Goal: Task Accomplishment & Management: Complete application form

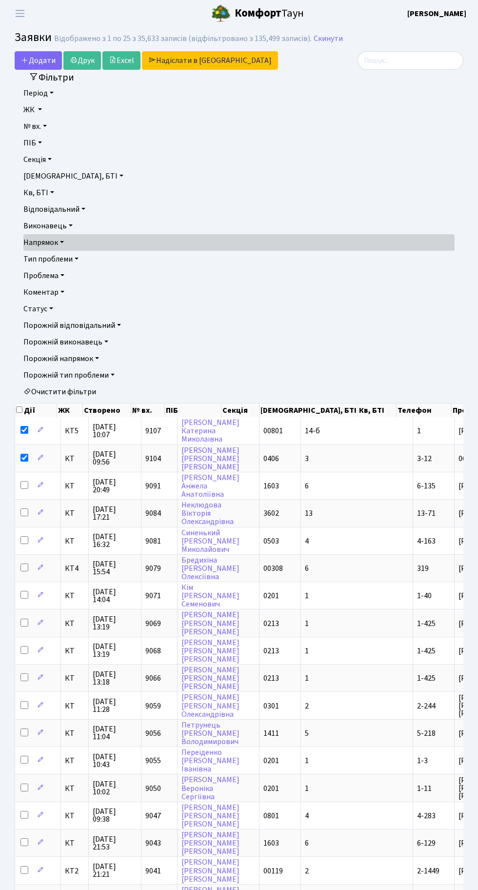
select select "25"
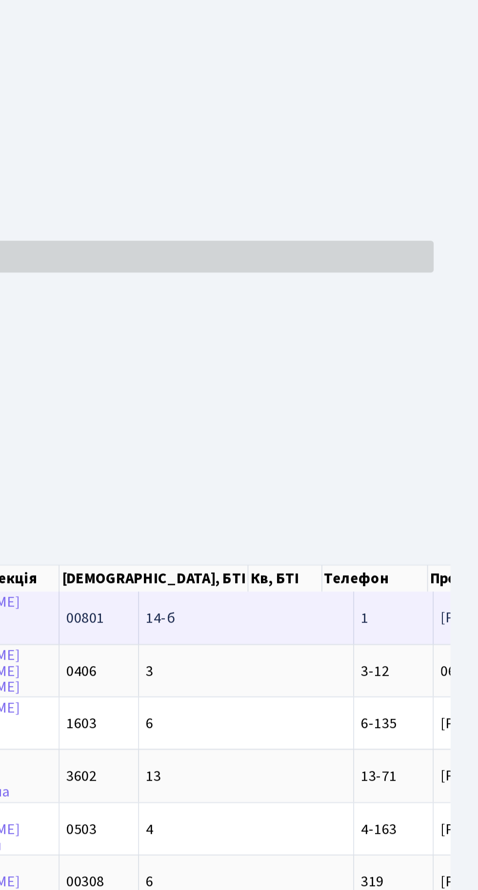
click at [314, 432] on td "14-б" at bounding box center [357, 430] width 112 height 27
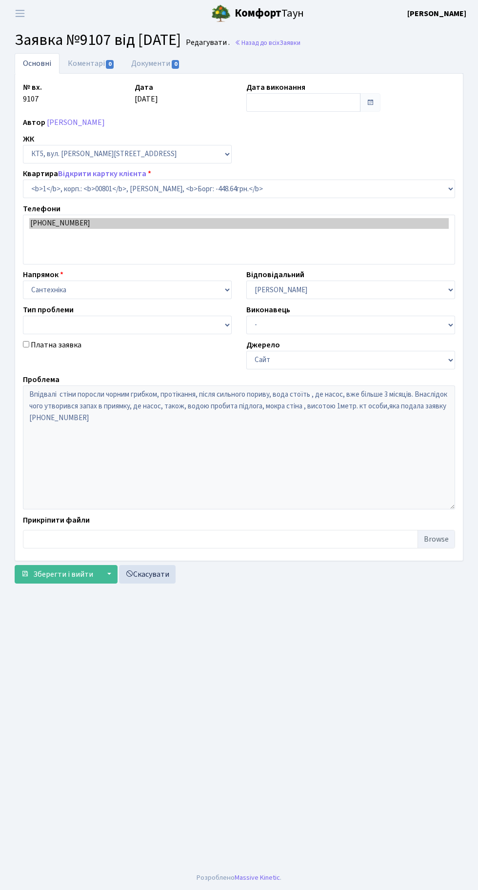
select select "17531"
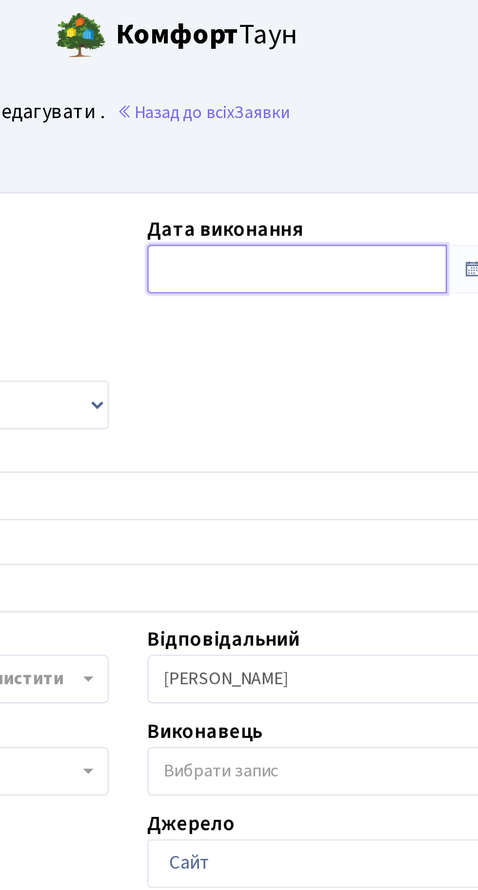
click at [270, 99] on input "text" at bounding box center [303, 102] width 114 height 19
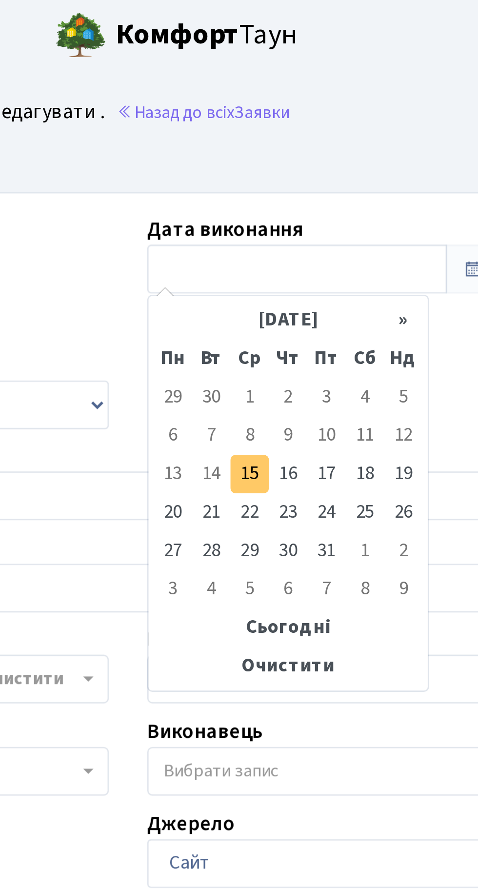
click at [287, 182] on td "15" at bounding box center [285, 180] width 15 height 15
type input "[DATE]"
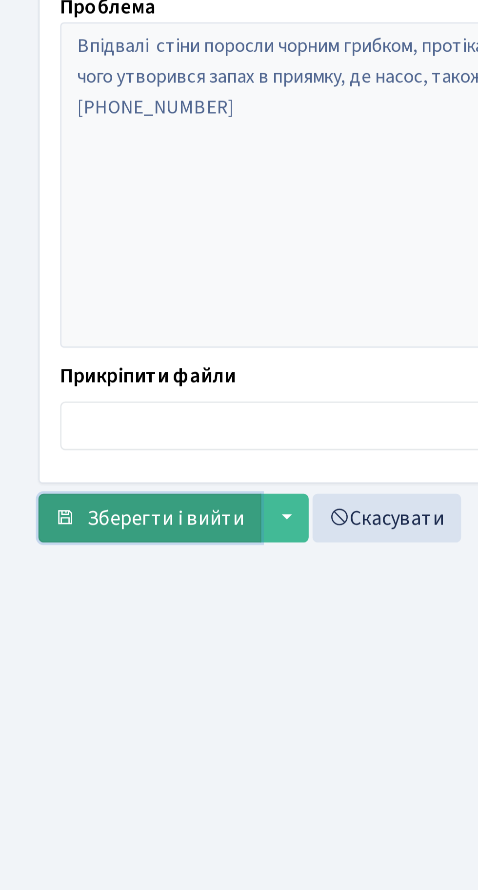
click at [64, 548] on button "Зберегти і вийти" at bounding box center [57, 543] width 85 height 19
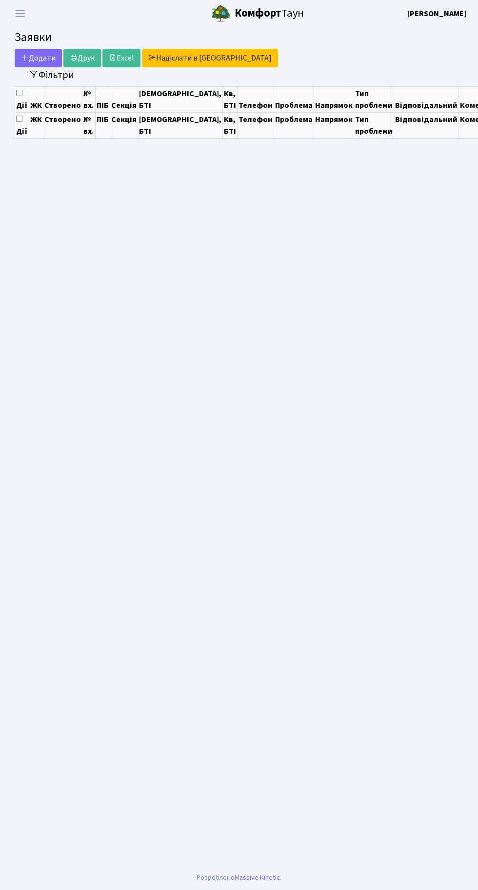
select select "25"
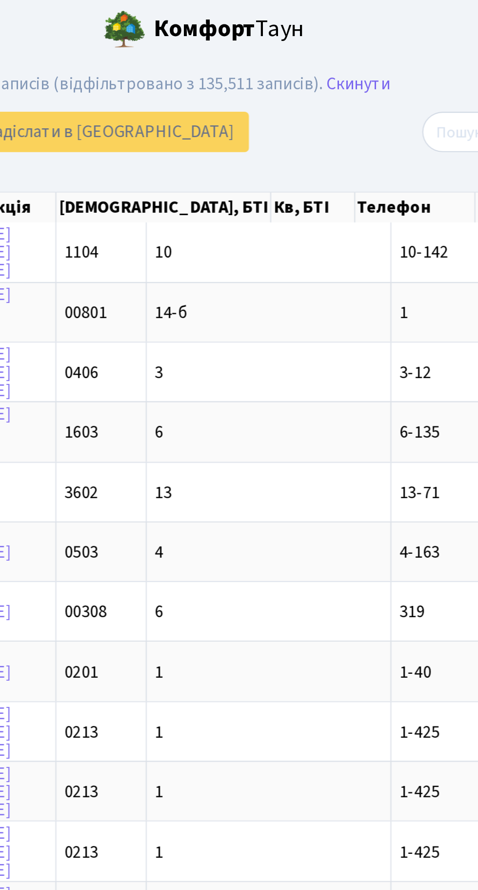
scroll to position [0, 71]
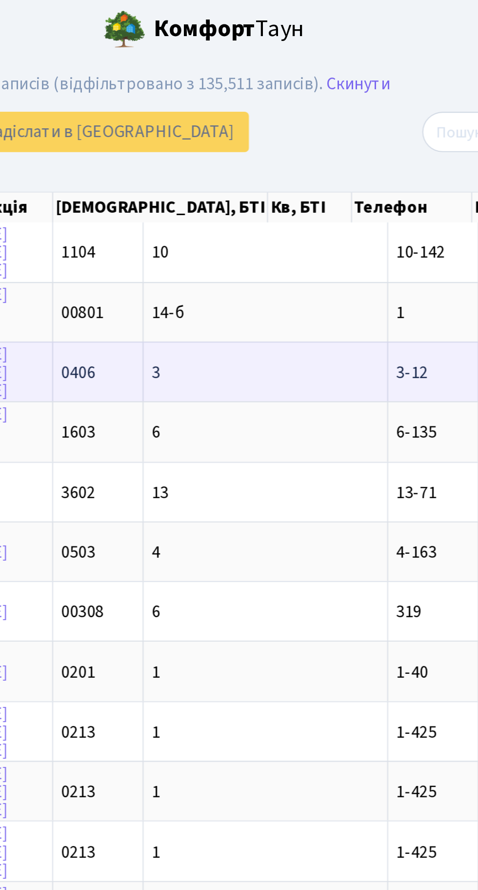
click at [230, 167] on td "3" at bounding box center [286, 170] width 112 height 27
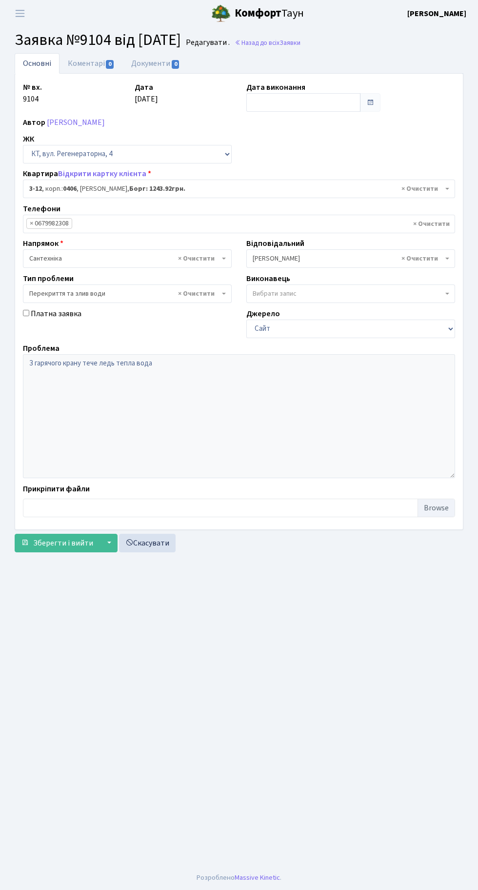
select select "983"
select select "32"
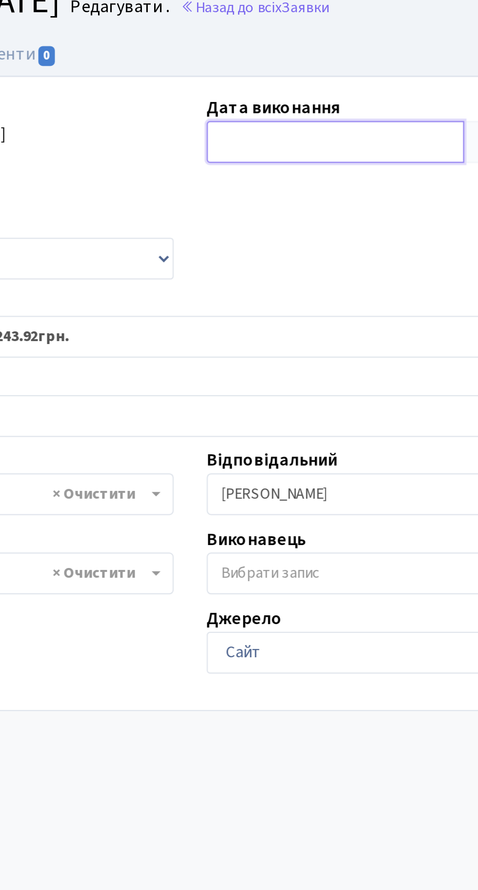
click at [256, 95] on input "text" at bounding box center [303, 102] width 114 height 19
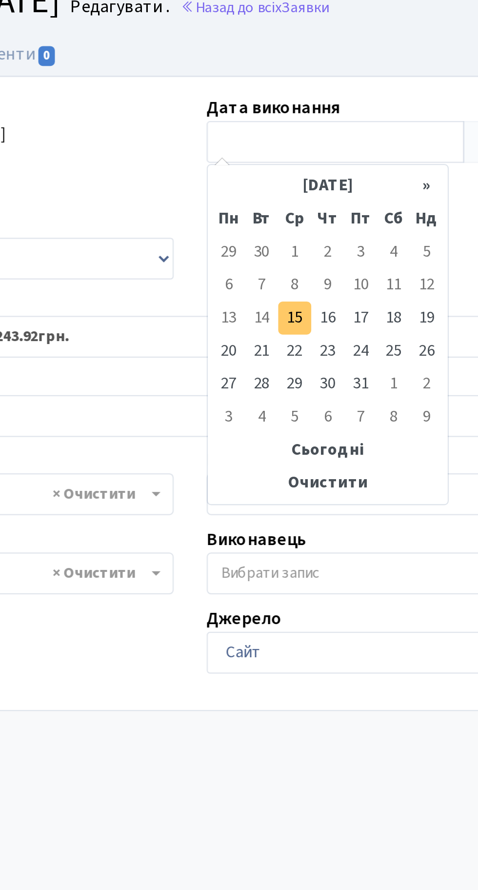
click at [286, 177] on td "15" at bounding box center [285, 180] width 15 height 15
type input "15.10.2025"
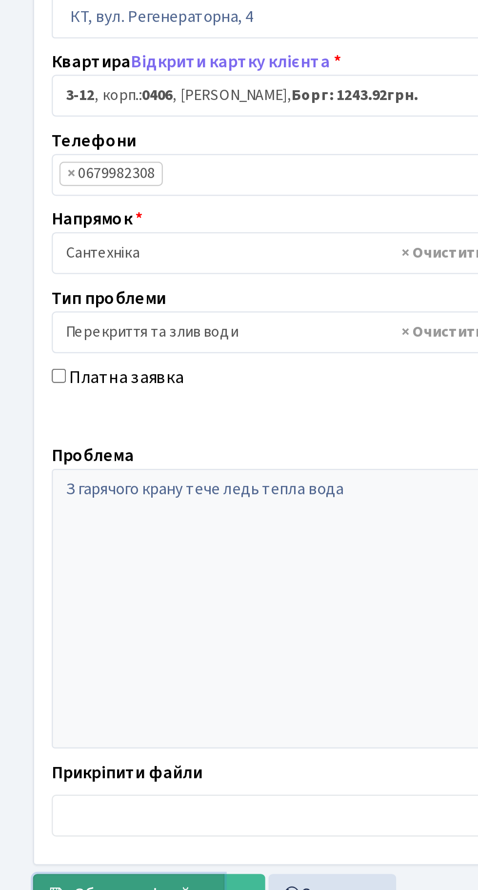
click at [64, 538] on span "Зберегти і вийти" at bounding box center [63, 543] width 60 height 11
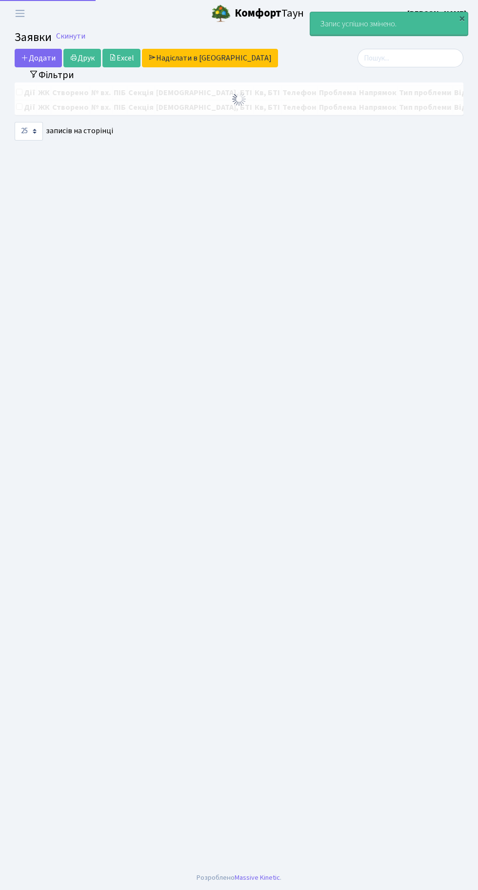
select select "25"
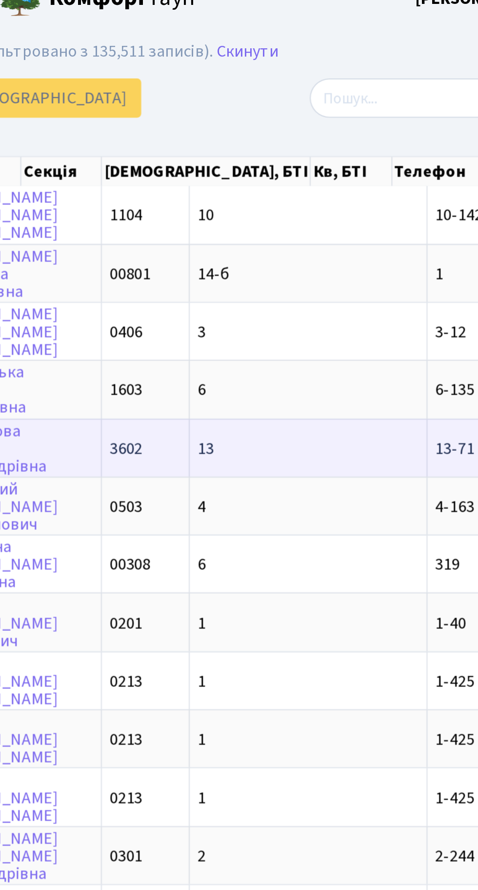
click at [301, 235] on td "13" at bounding box center [357, 225] width 112 height 27
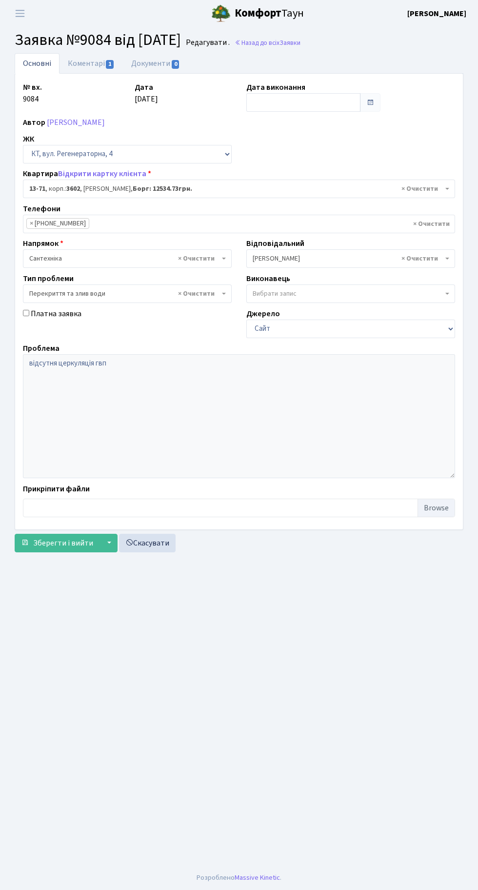
select select "7717"
select select "32"
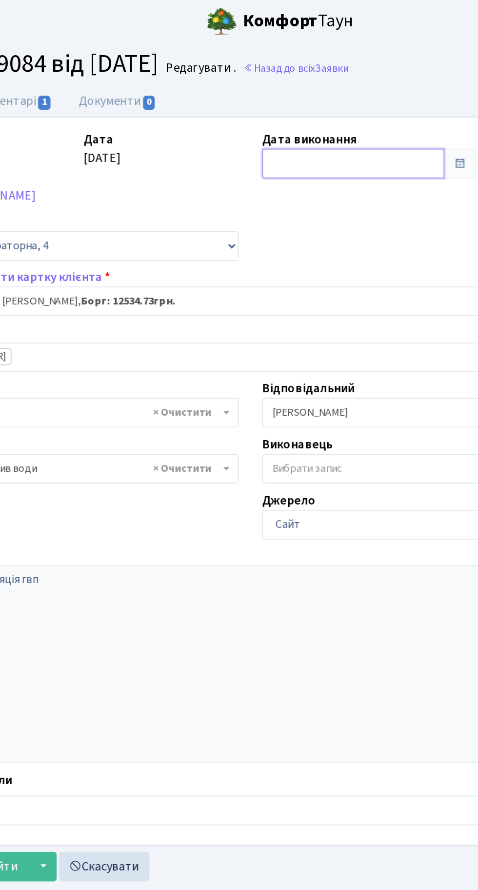
click at [266, 100] on input "text" at bounding box center [303, 102] width 114 height 19
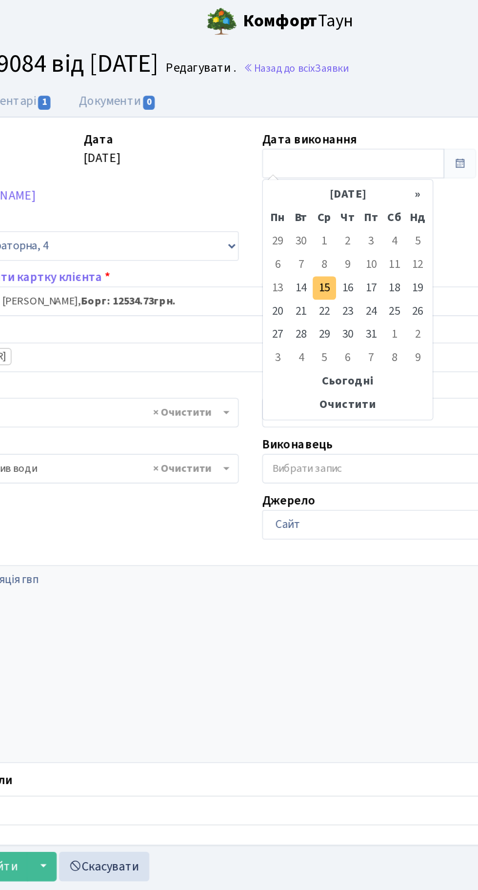
click at [285, 180] on td "15" at bounding box center [285, 180] width 15 height 15
type input "[DATE]"
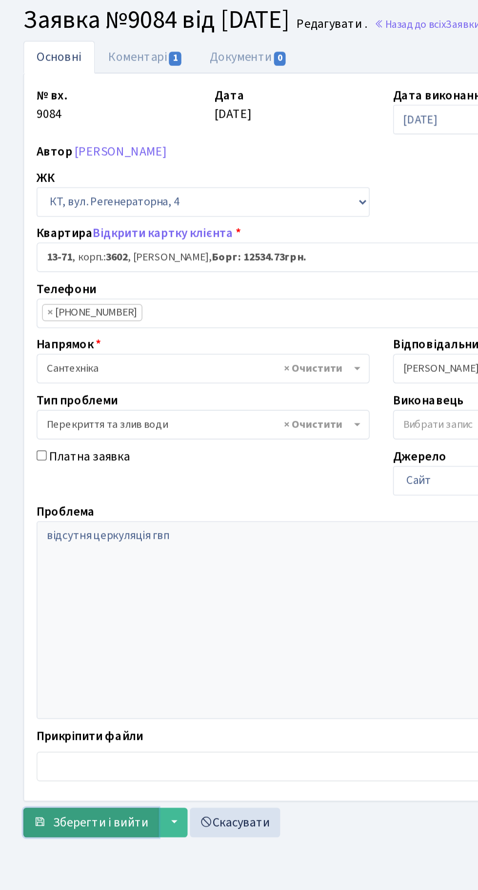
click at [67, 548] on button "Зберегти і вийти" at bounding box center [57, 543] width 85 height 19
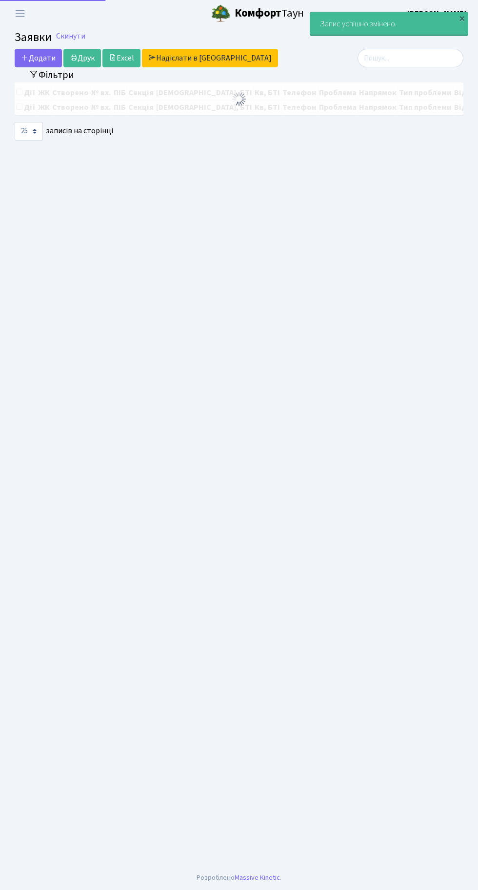
select select "25"
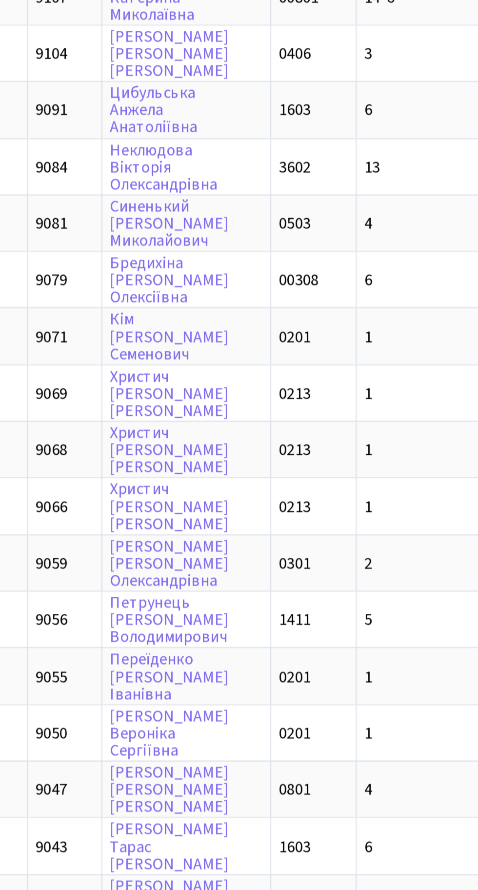
scroll to position [0, 2]
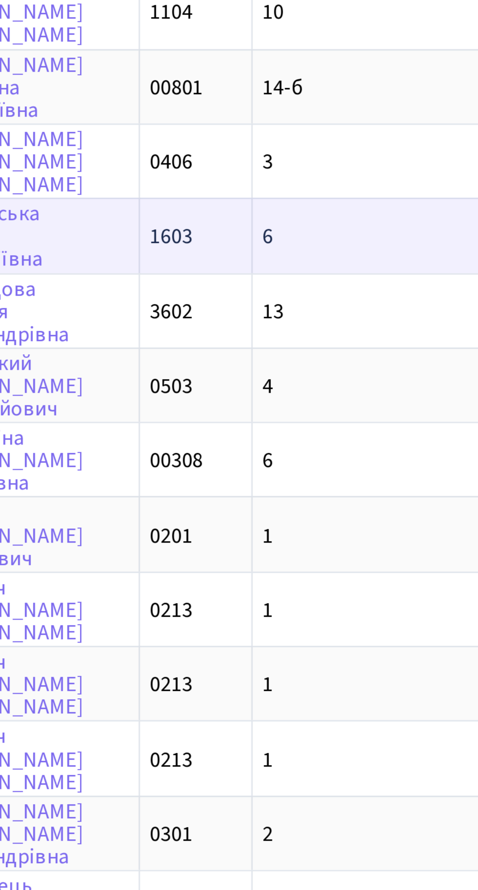
click at [299, 196] on td "6" at bounding box center [355, 197] width 112 height 27
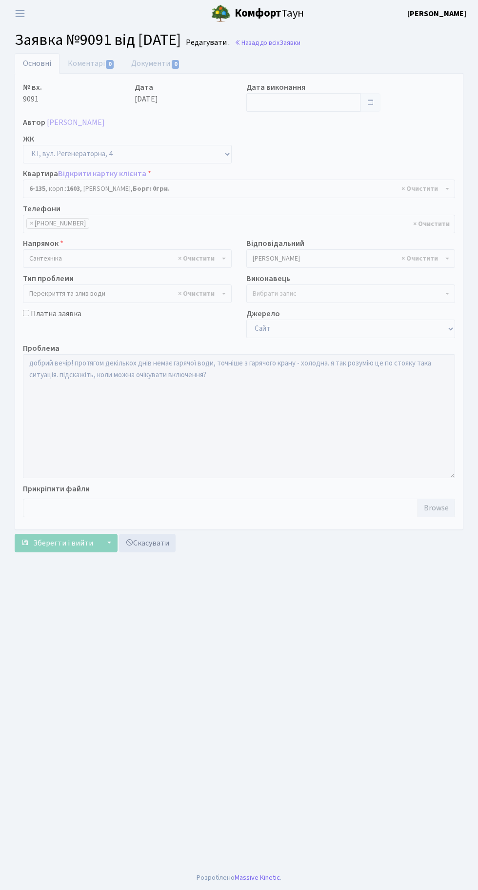
select select "5271"
select select "32"
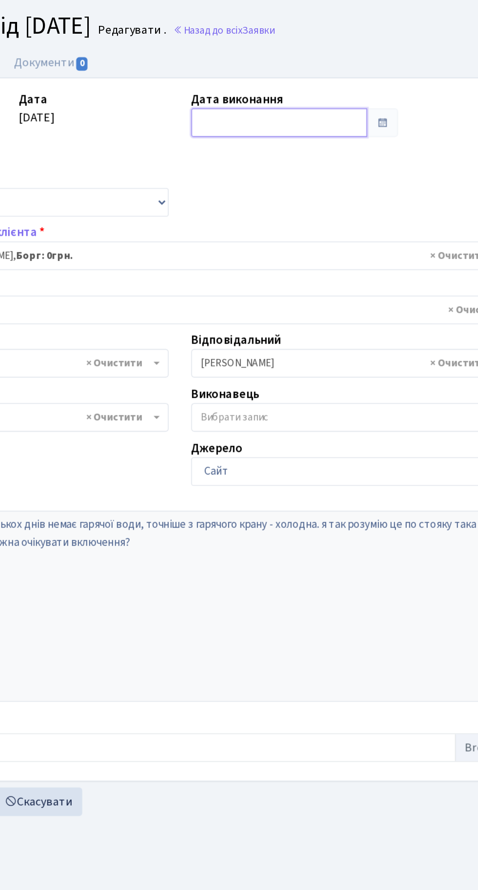
click at [272, 103] on input "text" at bounding box center [303, 102] width 114 height 19
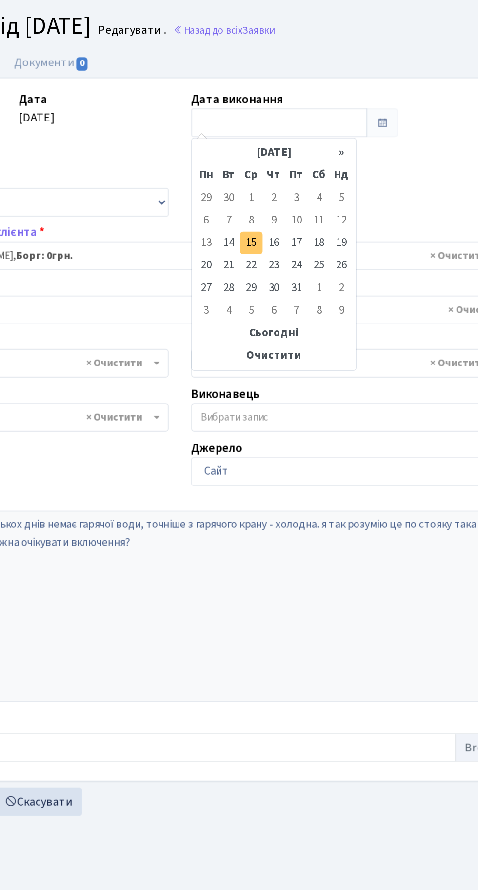
click at [284, 180] on td "15" at bounding box center [285, 180] width 15 height 15
type input "[DATE]"
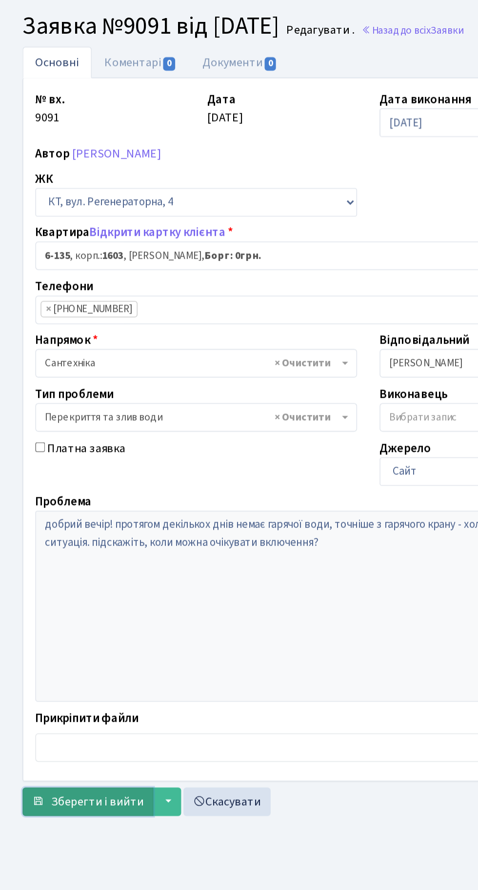
click at [70, 547] on span "Зберегти і вийти" at bounding box center [63, 543] width 60 height 11
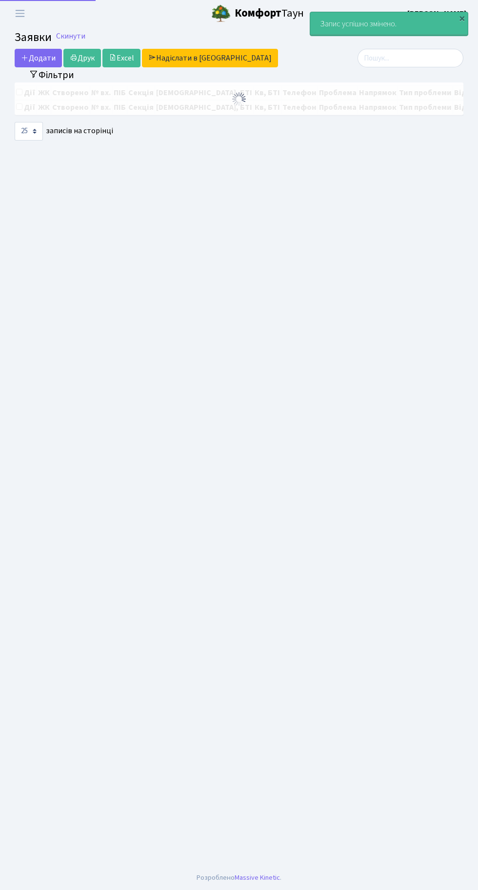
select select "25"
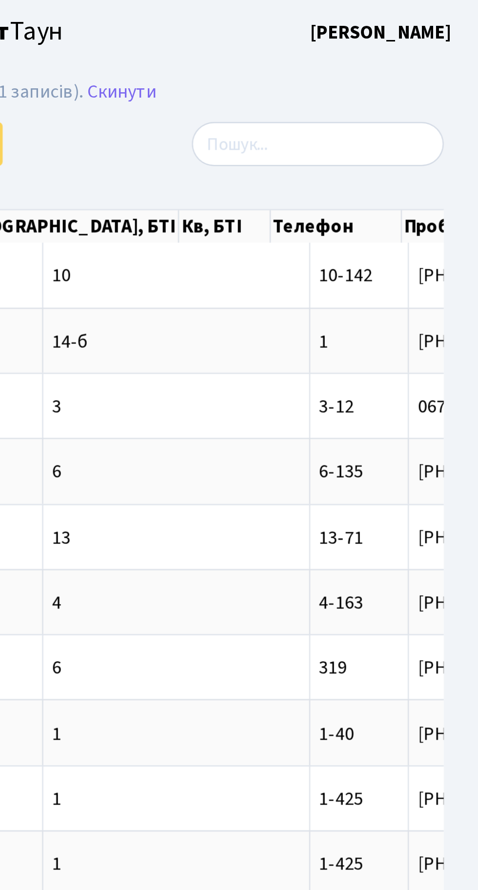
scroll to position [0, 59]
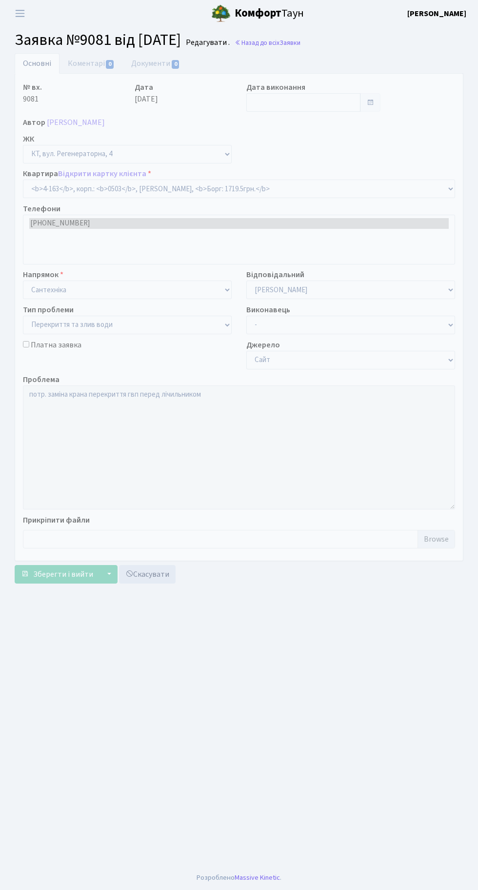
select select "1089"
select select "32"
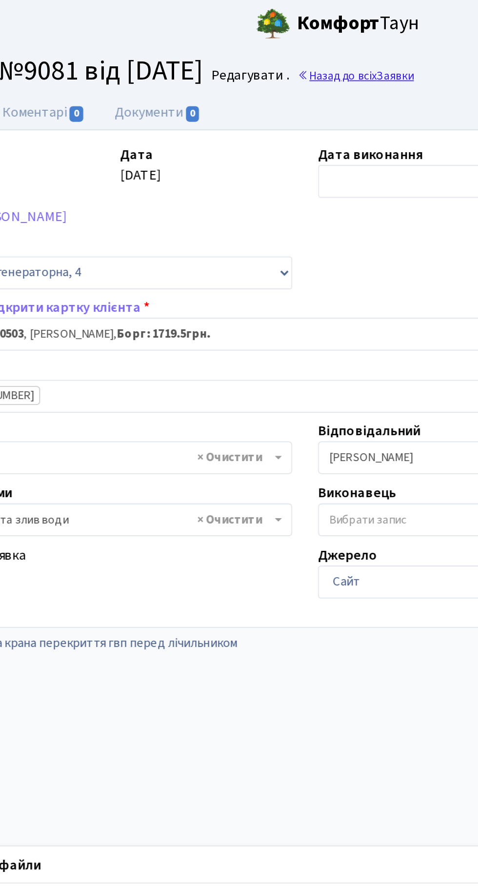
click at [289, 40] on link "Назад до всіх Заявки" at bounding box center [268, 42] width 66 height 9
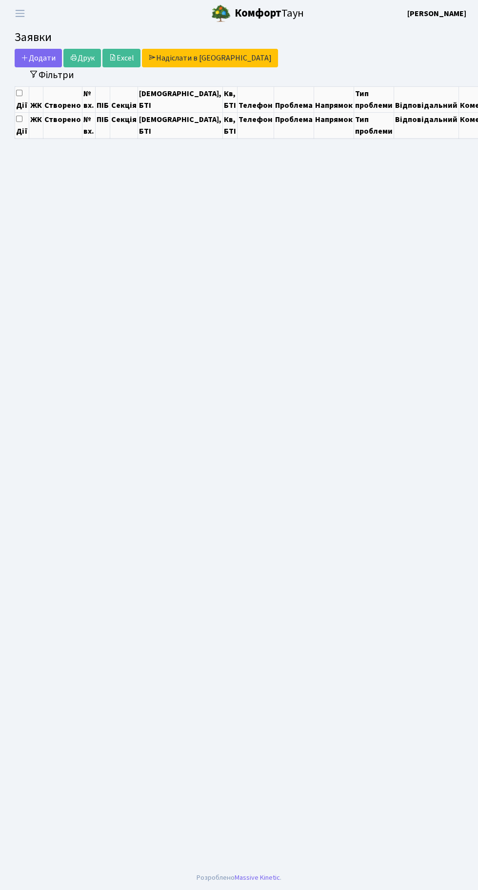
select select "25"
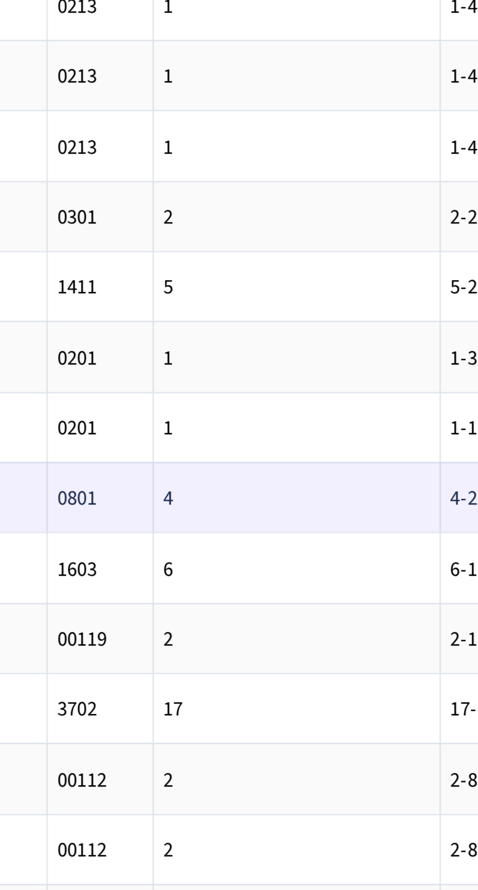
click at [417, 526] on span "4-283" at bounding box center [426, 528] width 19 height 11
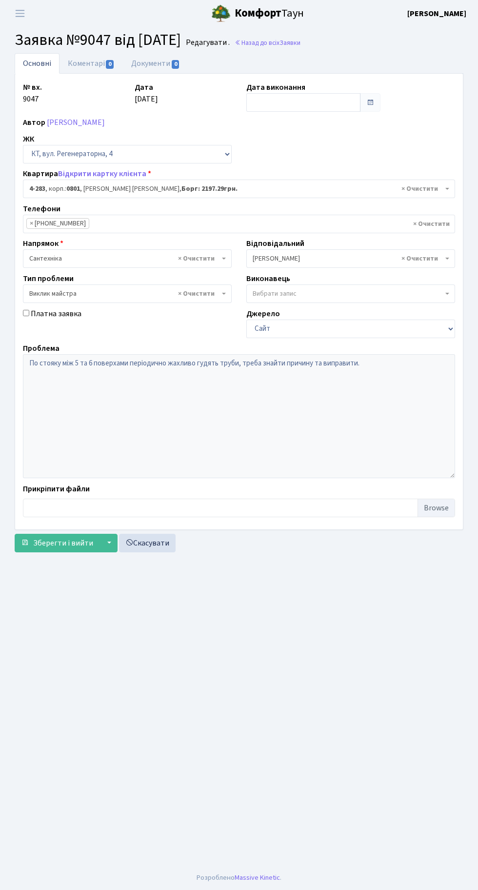
select select "1742"
select select "29"
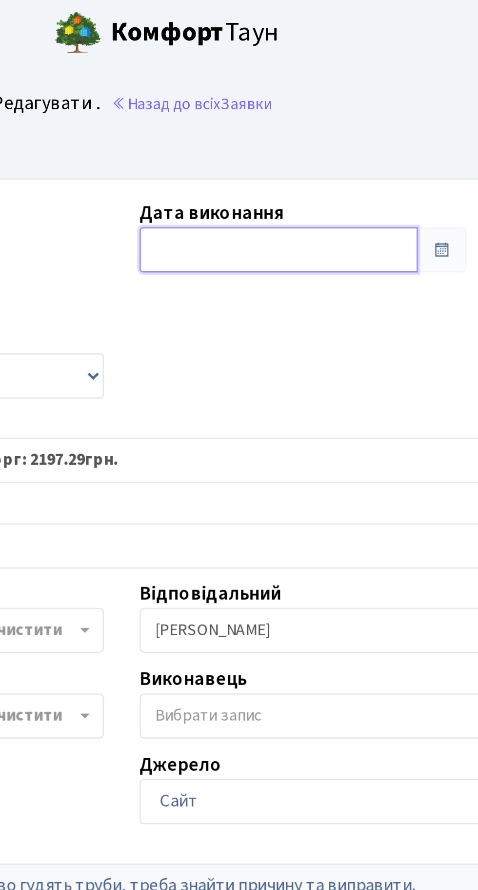
click at [281, 99] on input "text" at bounding box center [303, 102] width 114 height 19
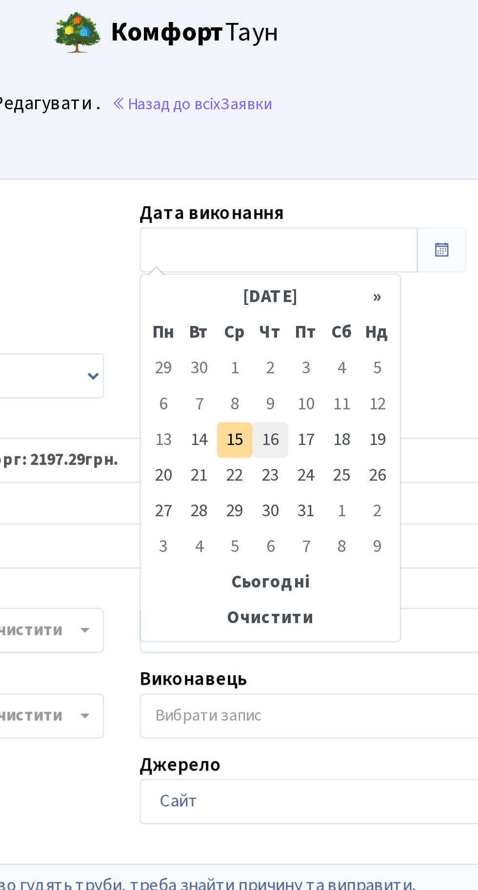
click at [302, 181] on td "16" at bounding box center [300, 180] width 15 height 15
type input "[DATE]"
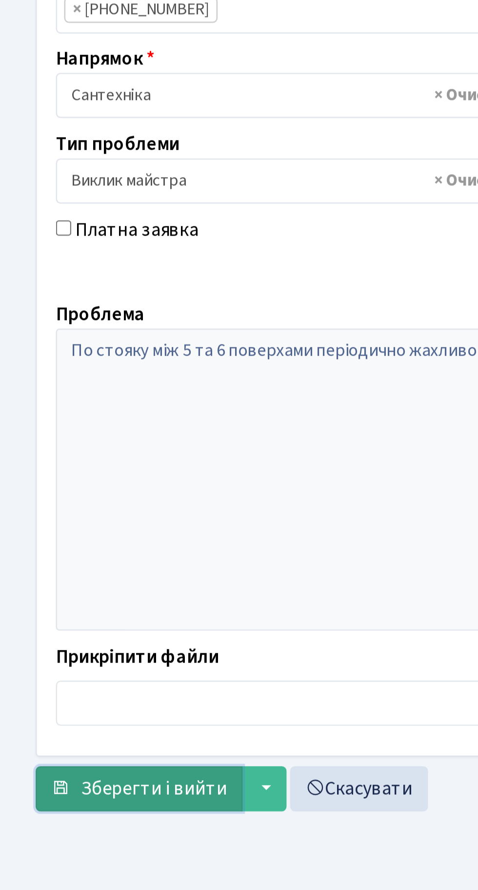
click at [61, 543] on span "Зберегти і вийти" at bounding box center [63, 543] width 60 height 11
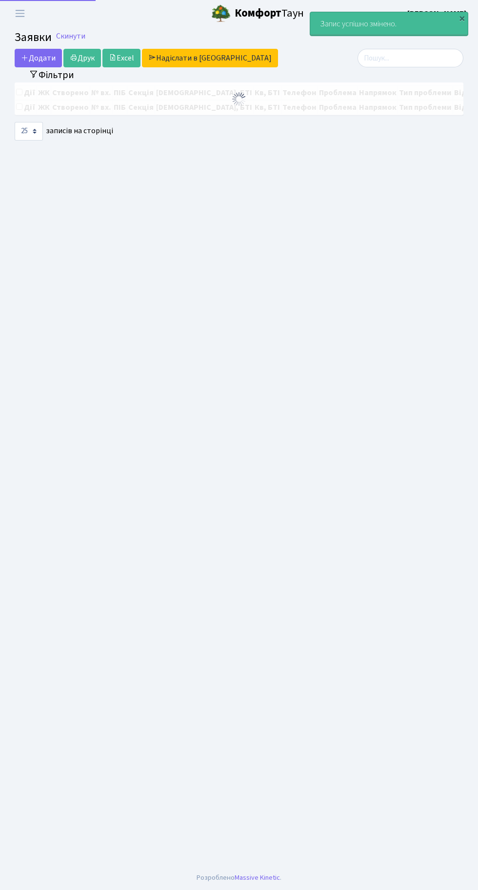
select select "25"
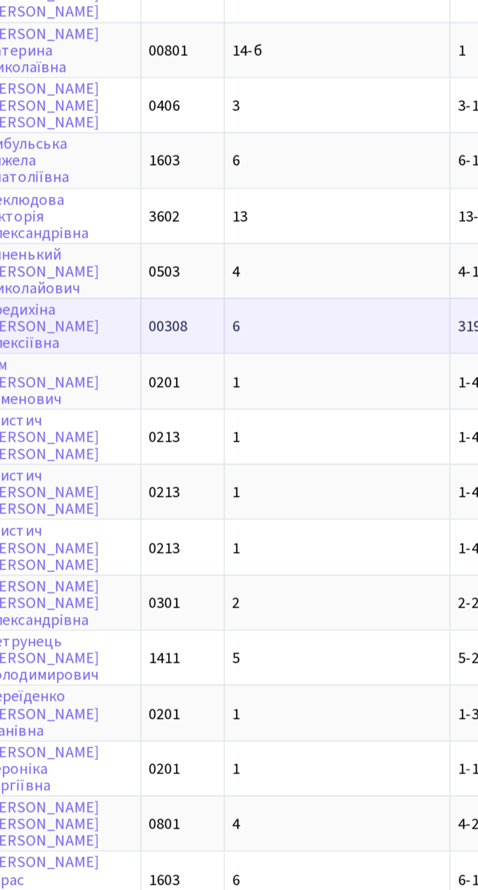
click at [313, 277] on td "6" at bounding box center [357, 279] width 112 height 27
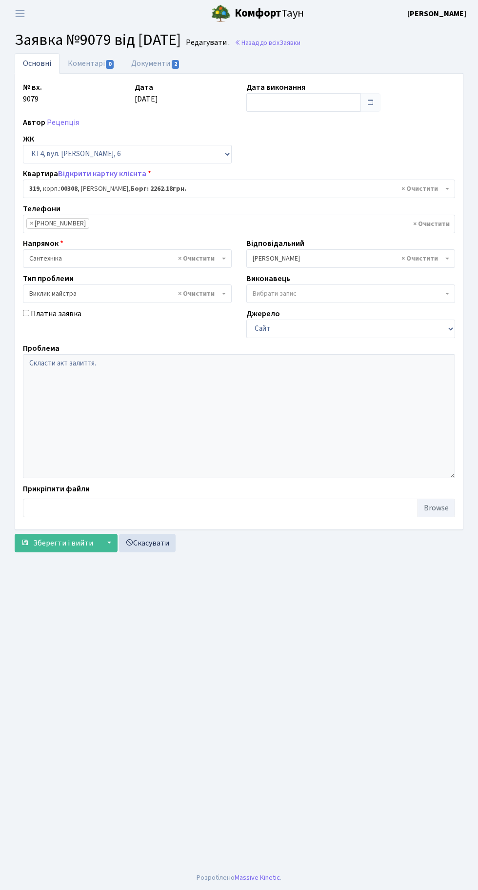
select select "17030"
select select "29"
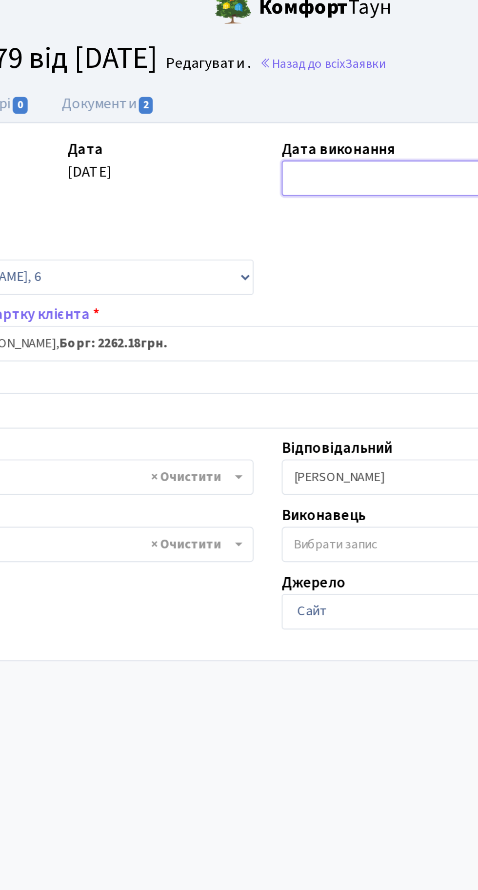
click at [274, 97] on input "text" at bounding box center [303, 102] width 114 height 19
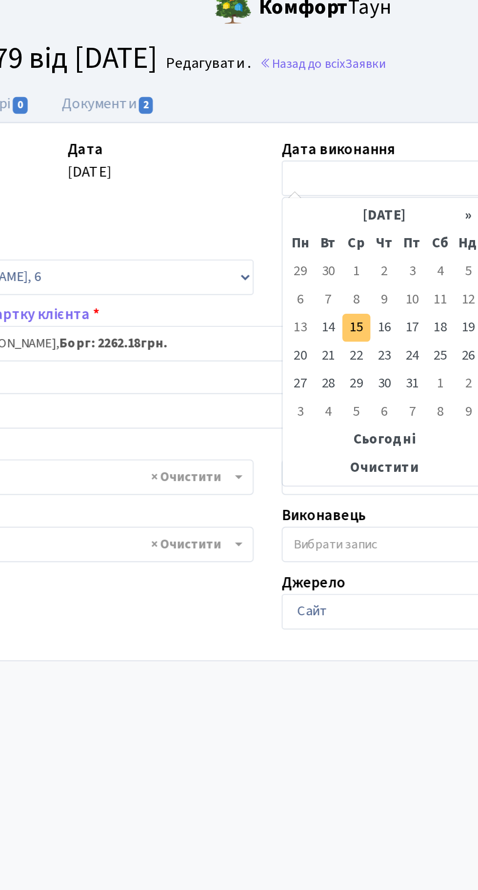
click at [282, 178] on td "15" at bounding box center [285, 180] width 15 height 15
type input "[DATE]"
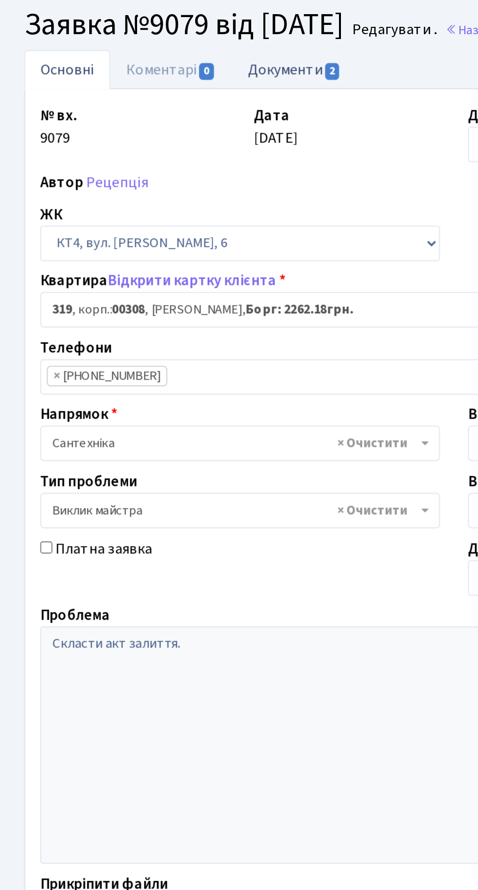
click at [149, 62] on link "Документи 2" at bounding box center [155, 63] width 65 height 20
select select "25"
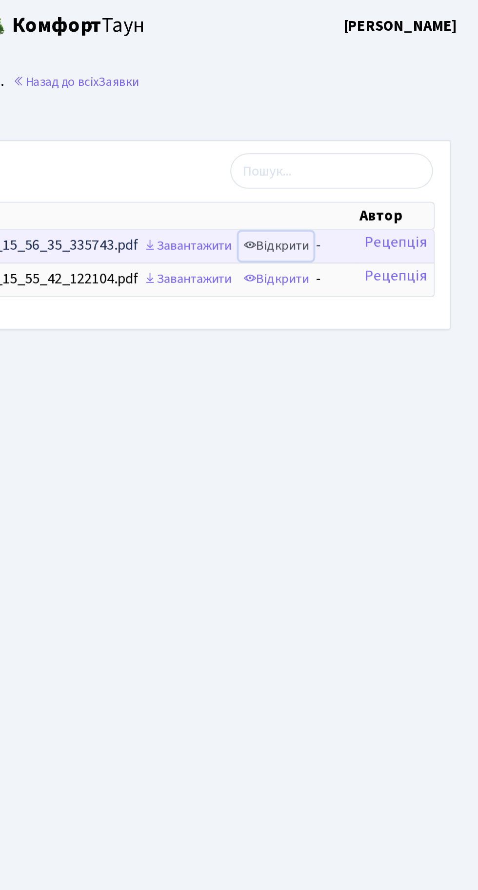
click at [375, 128] on link "Відкрити" at bounding box center [372, 128] width 39 height 15
click at [382, 130] on link "Відкрити" at bounding box center [372, 128] width 39 height 15
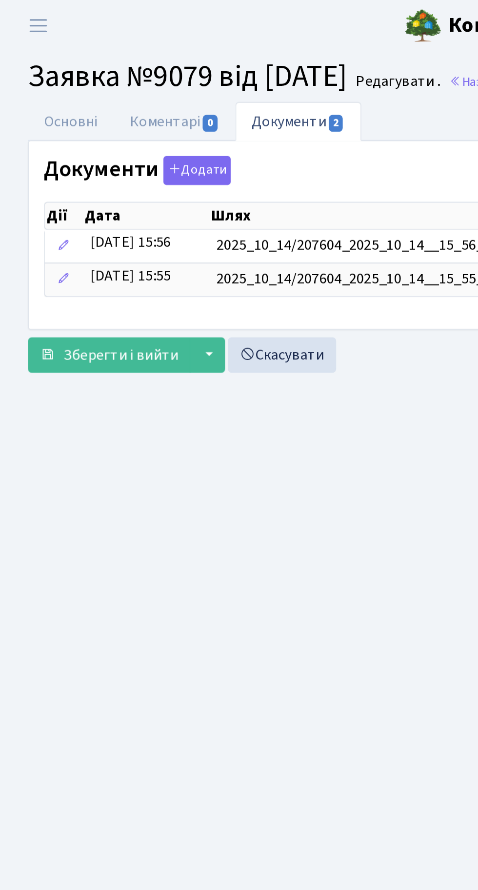
click at [243, 5] on b "Комфорт" at bounding box center [258, 13] width 47 height 16
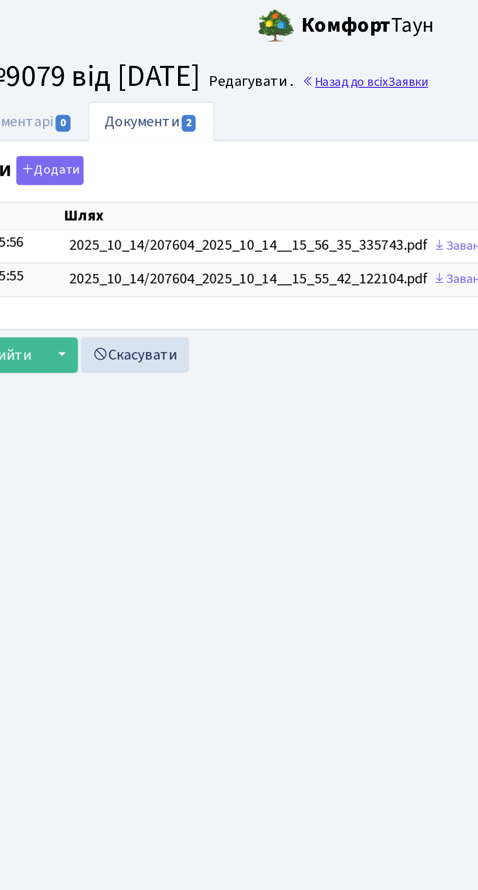
click at [297, 45] on link "Назад до всіх Заявки" at bounding box center [268, 42] width 66 height 9
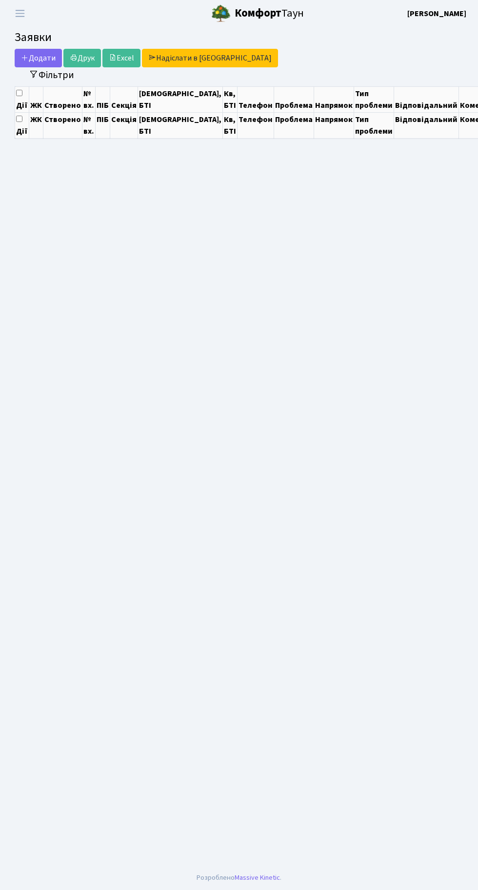
select select "25"
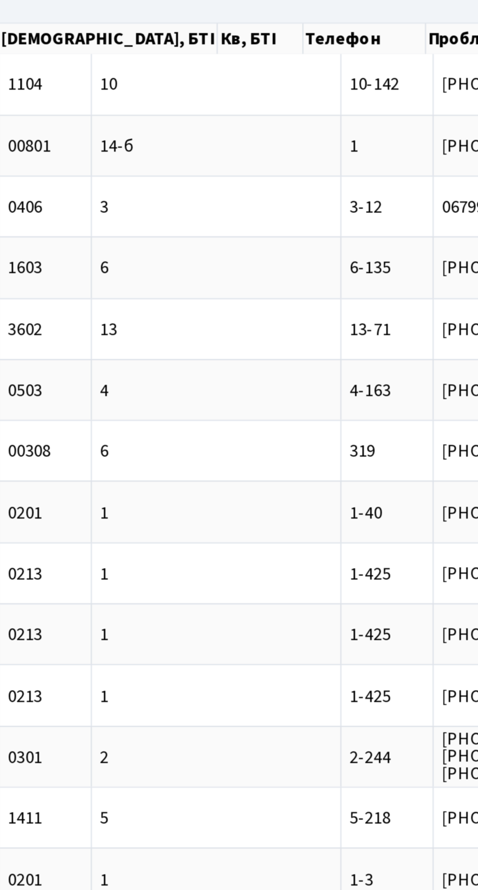
scroll to position [0, 39]
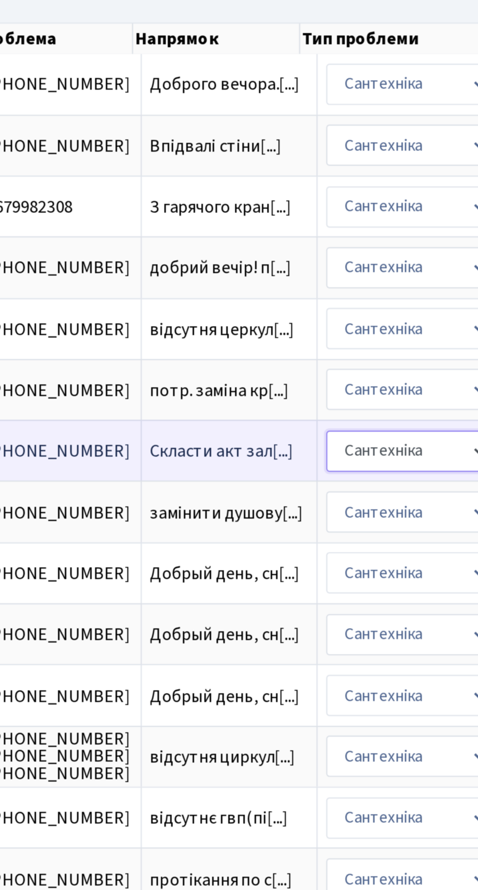
click at [368, 275] on select "- Адміністрація Домофон, СКД Ліфт Майстри Сантехніка Економічний відділ Електри…" at bounding box center [404, 280] width 73 height 19
select select "1"
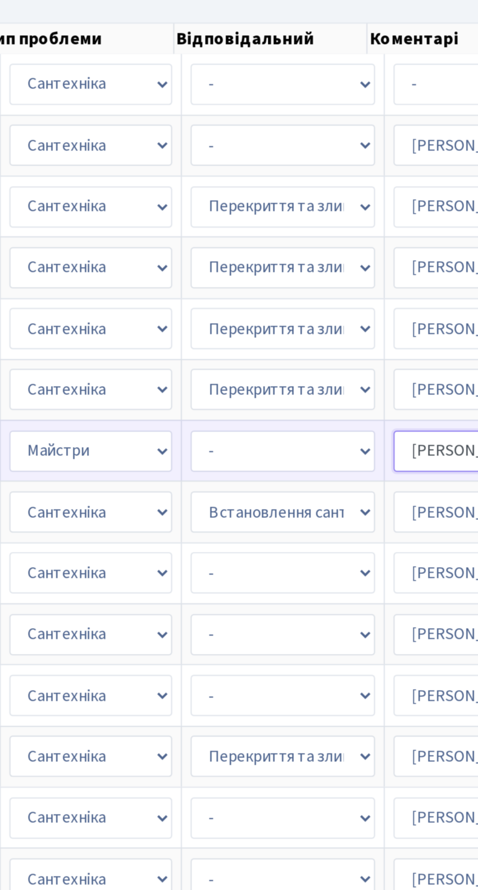
click at [398, 275] on select "- Адміністратор ЖК ДП Адміністратор ЖК КТ Адміністратор ЖК СП Вижул В. В. Горді…" at bounding box center [439, 280] width 83 height 19
select select
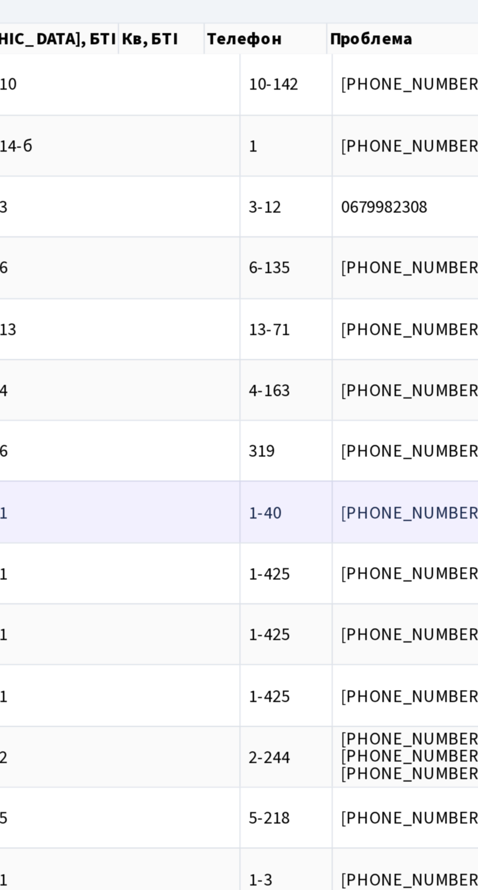
click at [449, 305] on span "замінити душову[...]" at bounding box center [483, 308] width 69 height 11
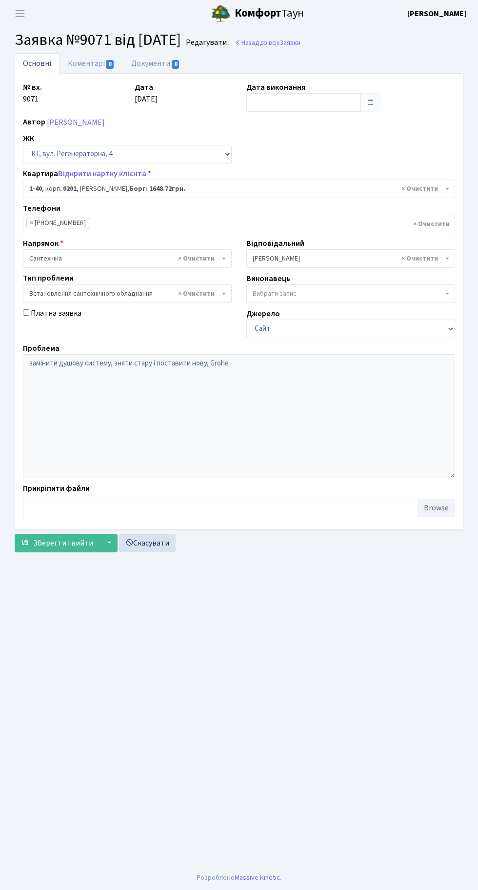
select select "40"
select select "39"
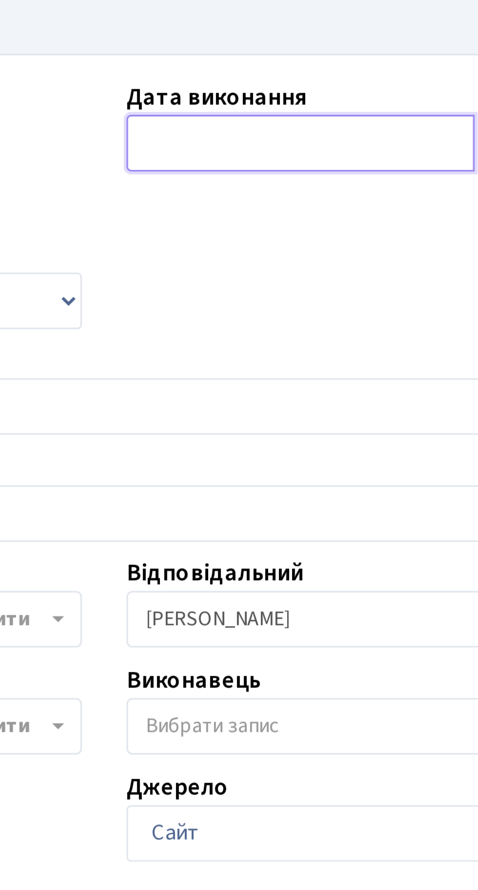
click at [291, 108] on input "text" at bounding box center [303, 102] width 114 height 19
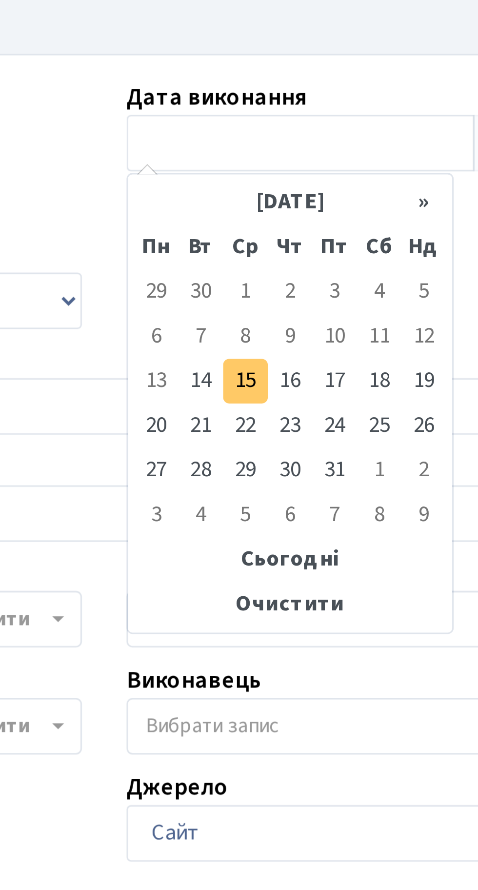
click at [287, 178] on td "15" at bounding box center [285, 180] width 15 height 15
type input "[DATE]"
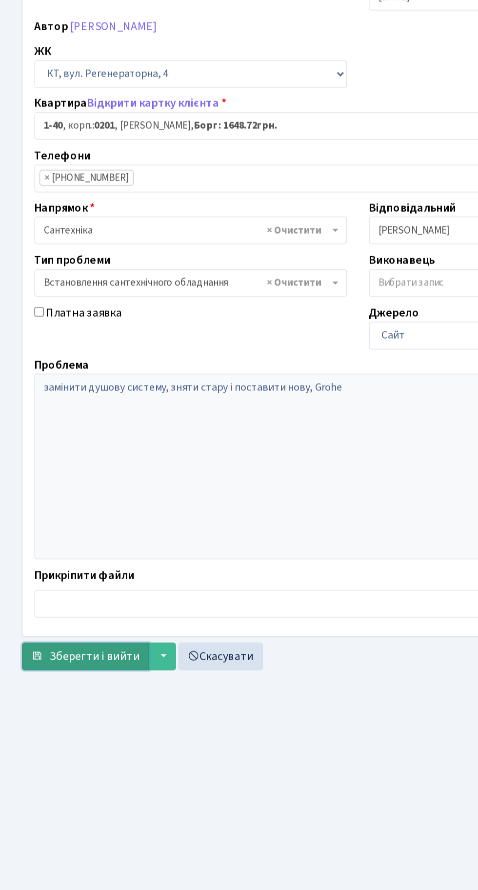
click at [69, 541] on span "Зберегти і вийти" at bounding box center [63, 543] width 60 height 11
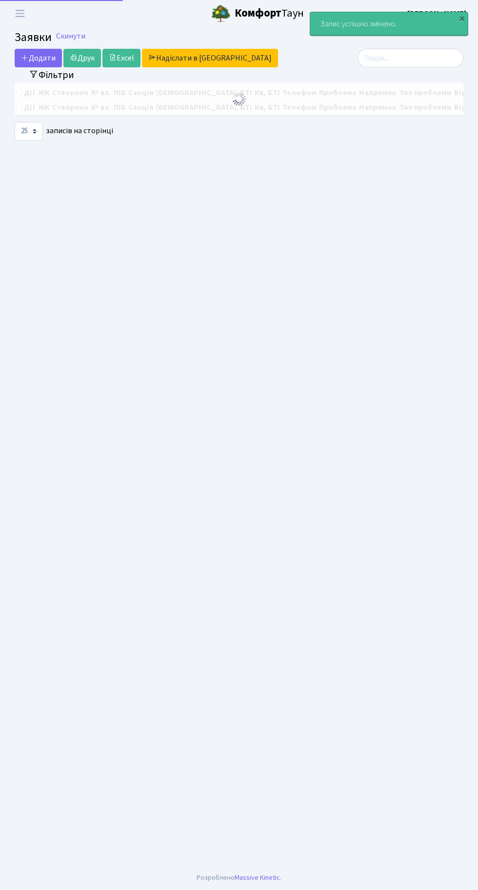
select select "25"
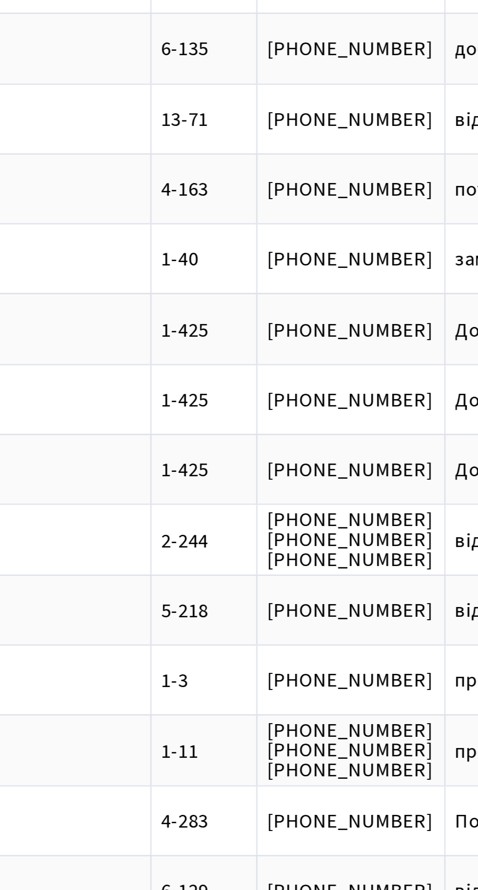
scroll to position [0, 111]
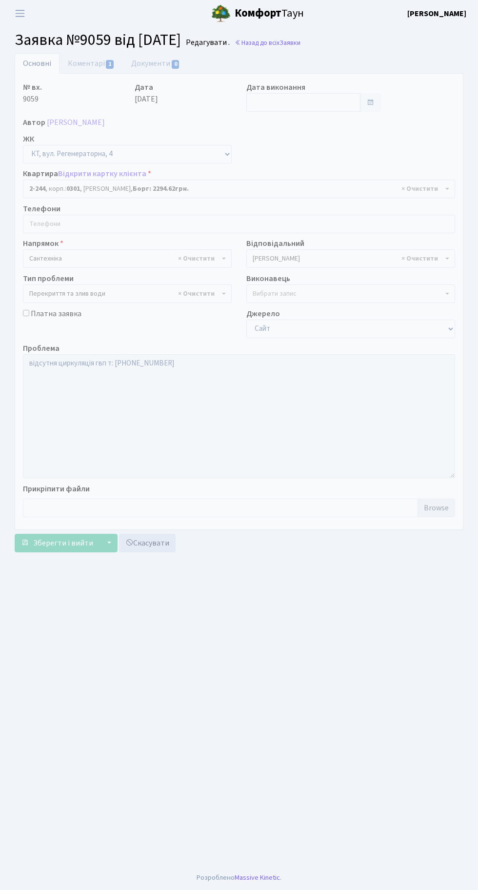
select select "509"
select select "32"
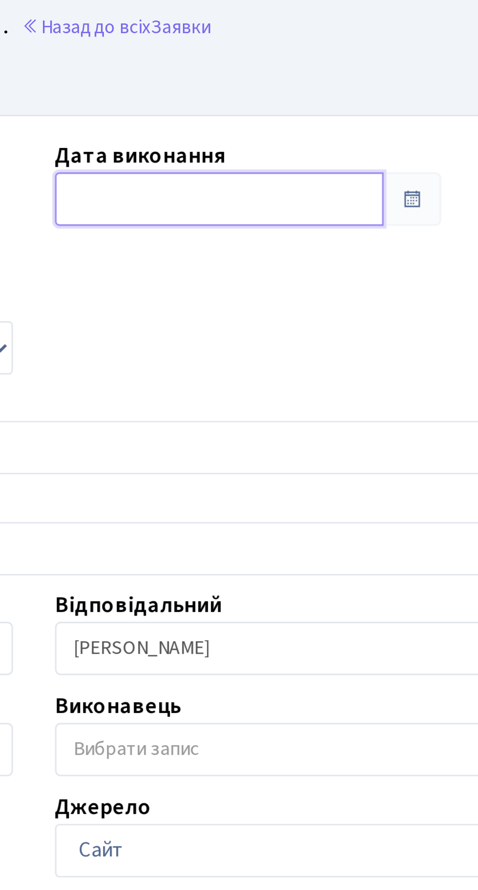
click at [291, 95] on input "text" at bounding box center [303, 102] width 114 height 19
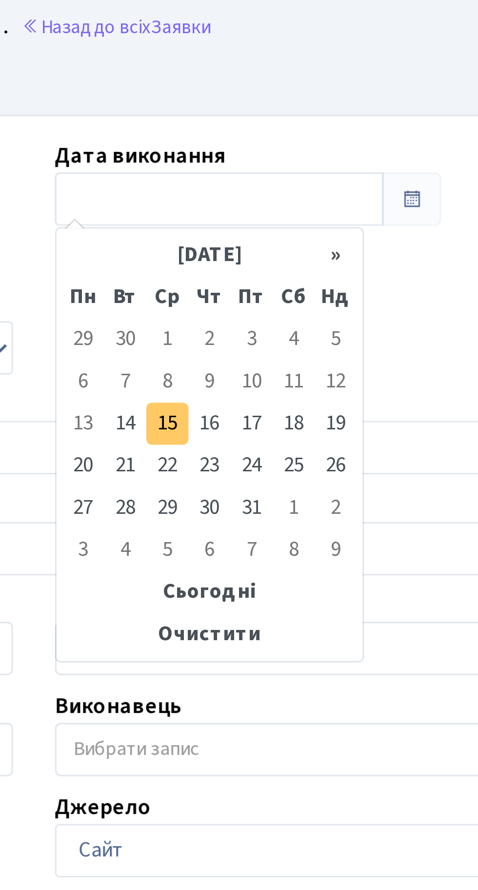
click at [287, 180] on td "15" at bounding box center [285, 180] width 15 height 15
type input "[DATE]"
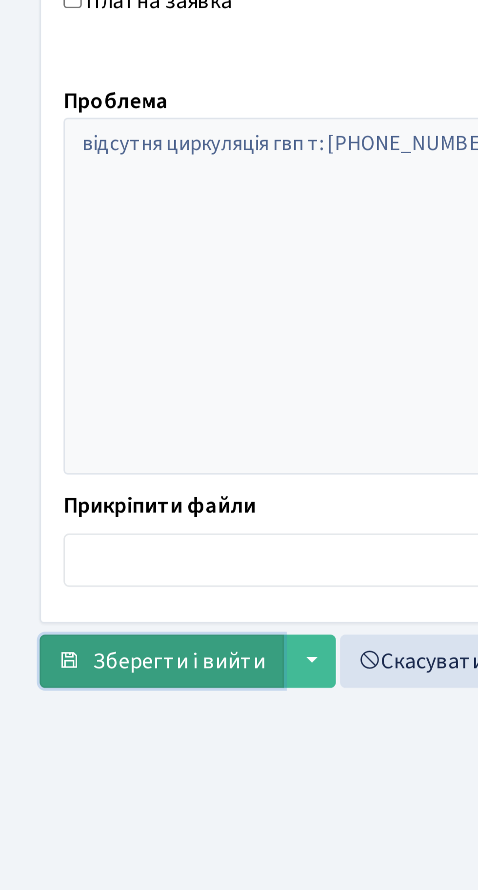
click at [60, 535] on button "Зберегти і вийти" at bounding box center [57, 543] width 85 height 19
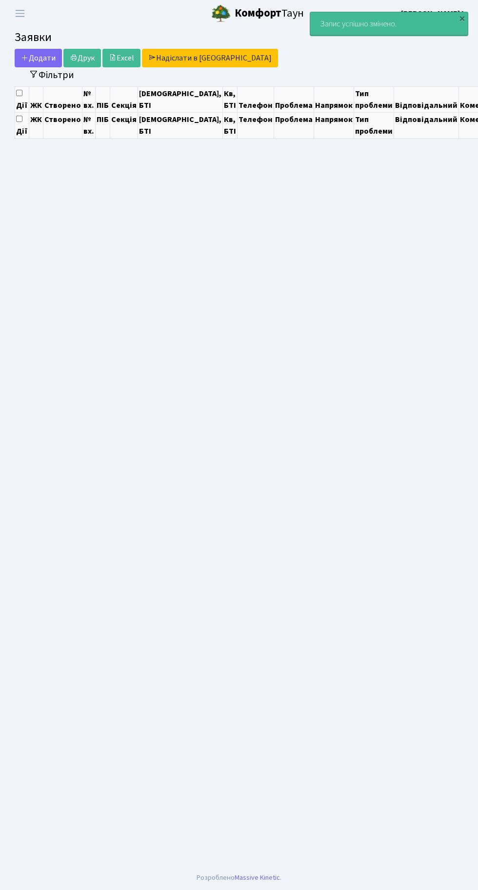
select select "25"
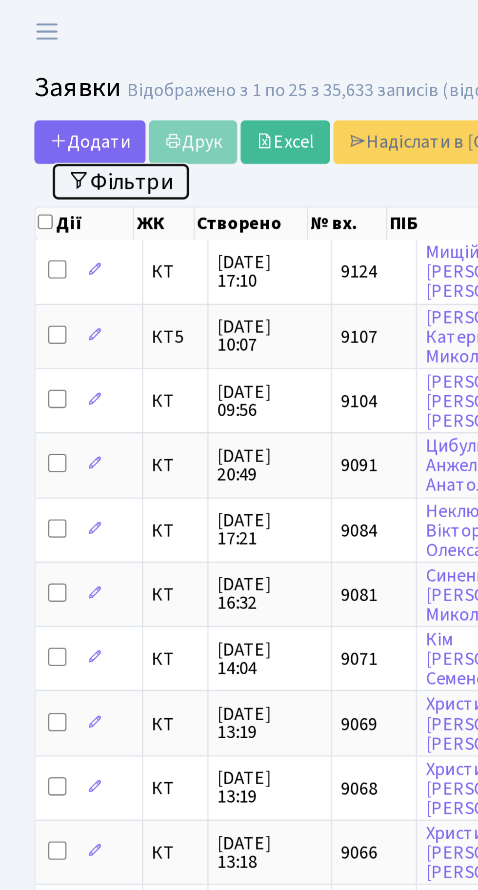
click at [58, 75] on button "Фільтри" at bounding box center [51, 77] width 58 height 15
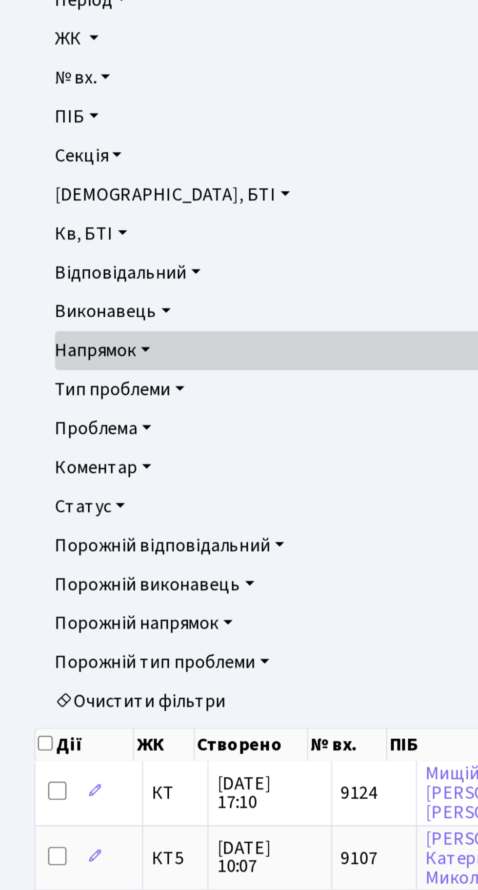
click at [46, 310] on link "Статус" at bounding box center [238, 309] width 431 height 17
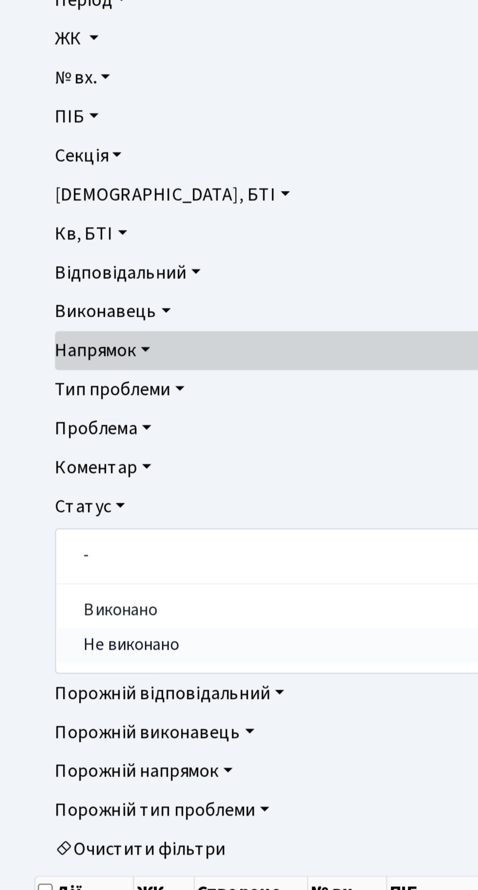
click at [69, 371] on link "Не виконано" at bounding box center [239, 368] width 430 height 15
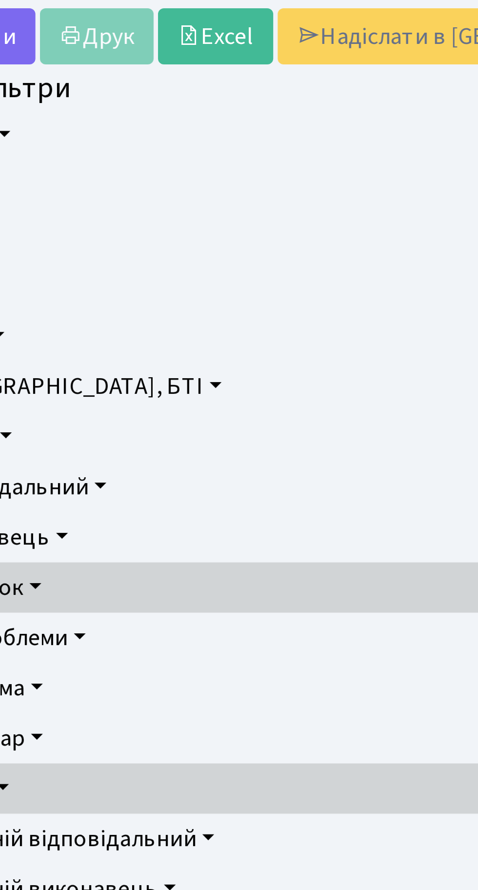
scroll to position [0, 22]
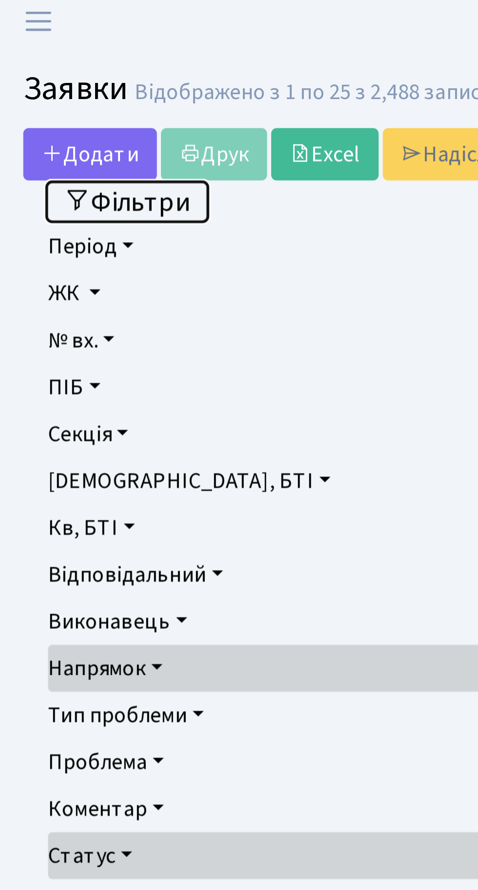
click at [69, 82] on button "Фільтри" at bounding box center [51, 77] width 58 height 15
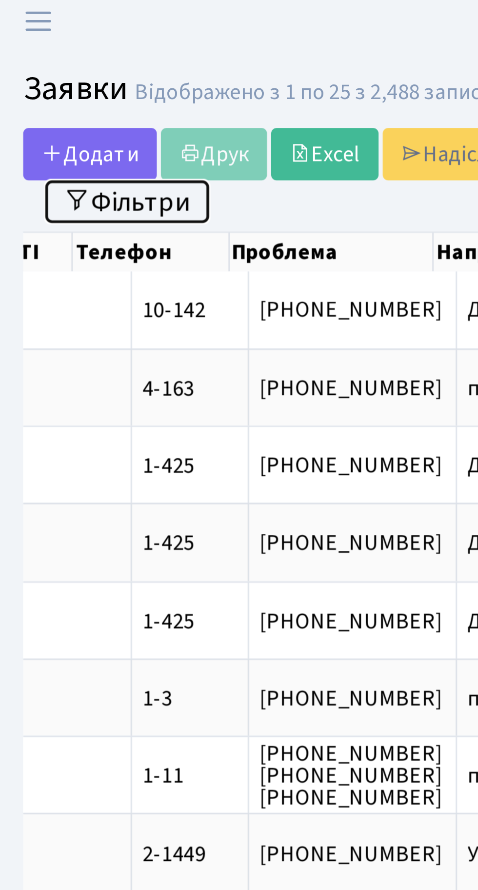
scroll to position [0, 0]
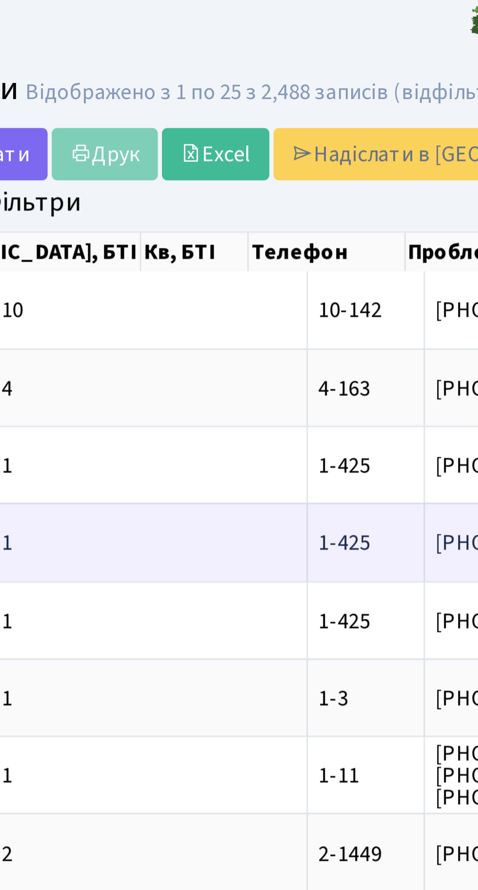
click at [273, 194] on span "Добрый день, сн[...]" at bounding box center [307, 198] width 68 height 11
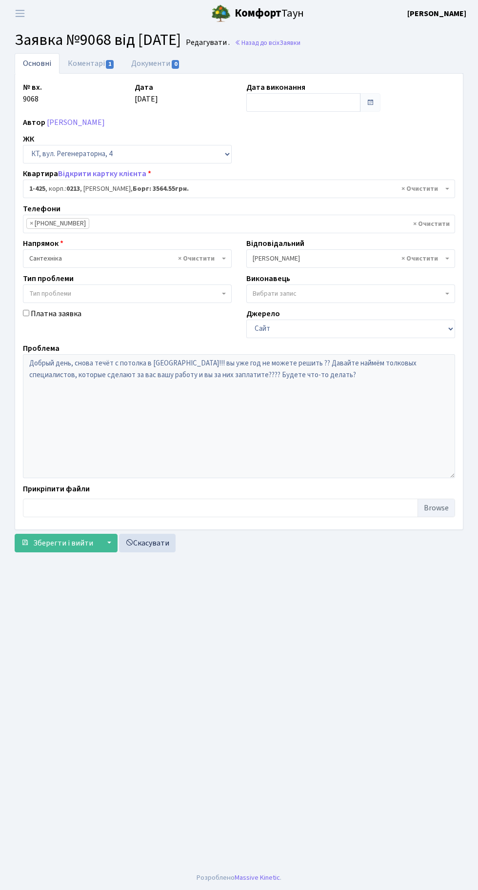
select select "476"
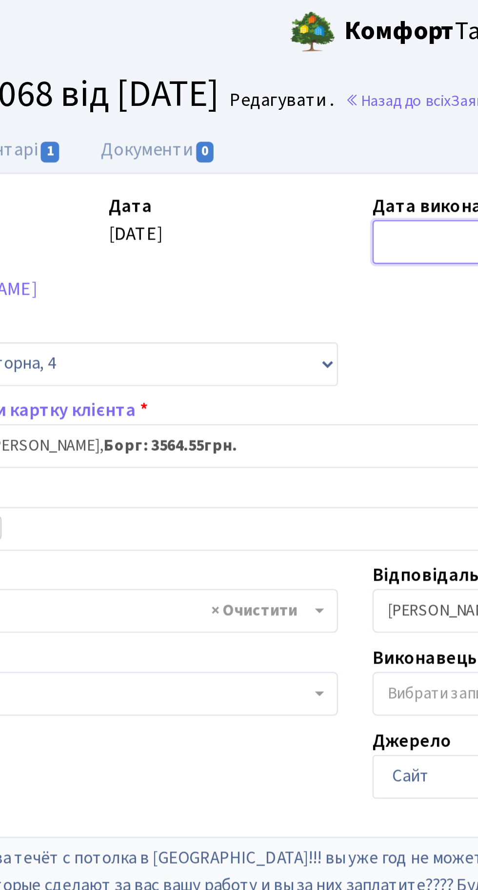
click at [260, 101] on input "text" at bounding box center [303, 102] width 114 height 19
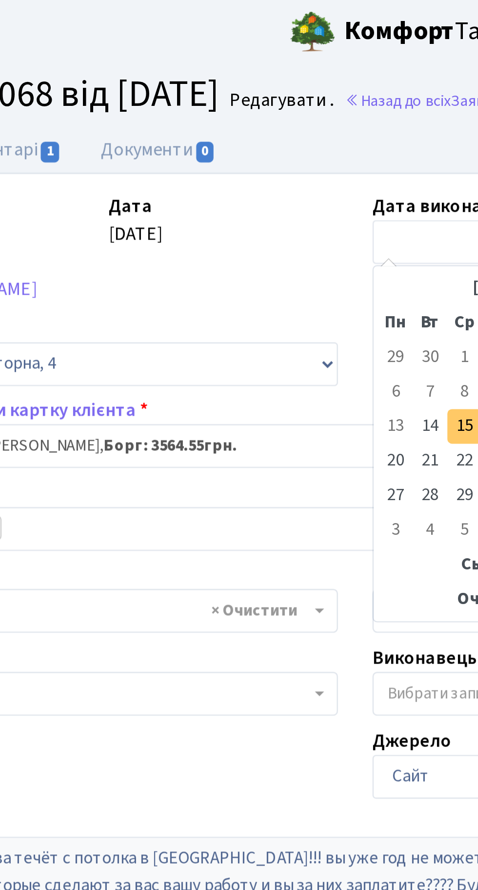
click at [284, 178] on td "15" at bounding box center [285, 180] width 15 height 15
type input "[DATE]"
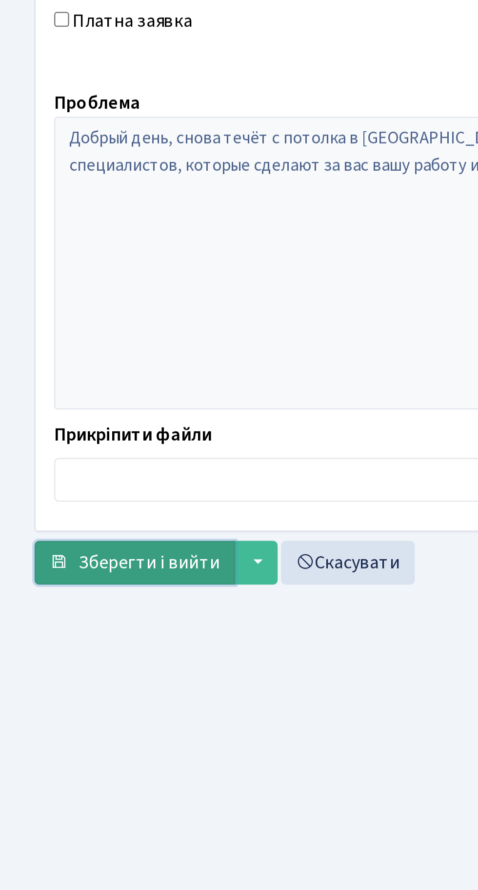
click at [71, 539] on span "Зберегти і вийти" at bounding box center [63, 543] width 60 height 11
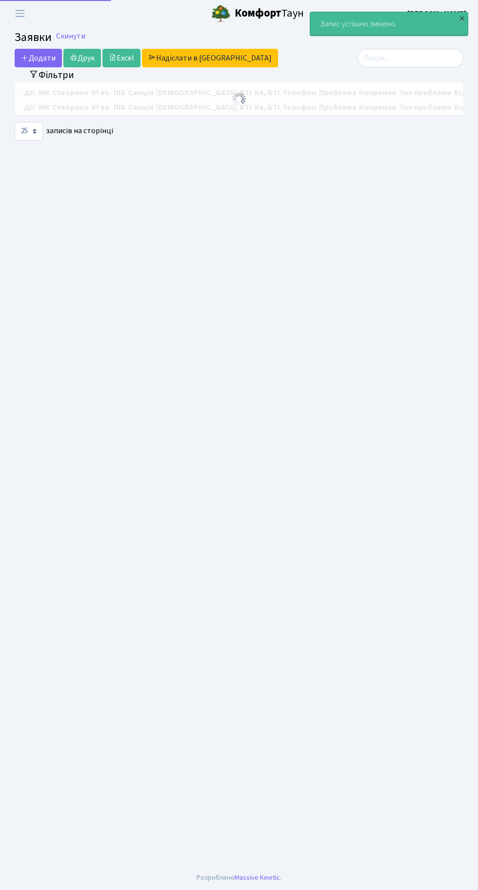
select select "25"
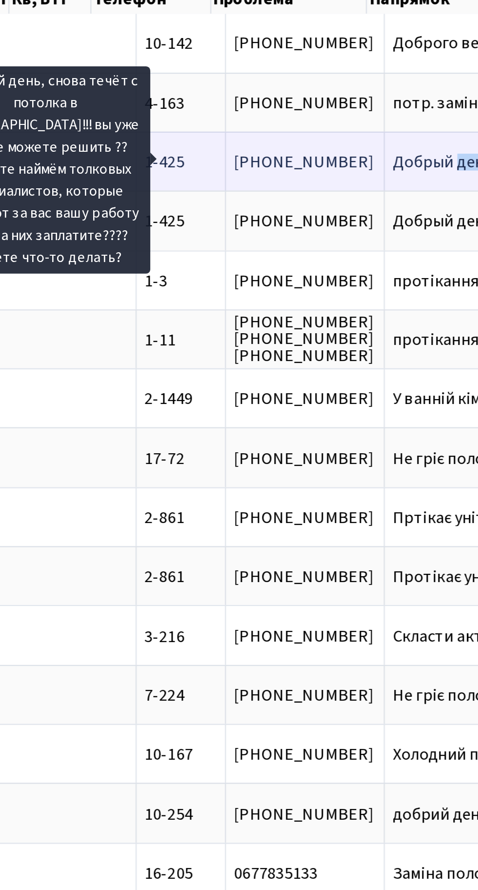
click at [376, 166] on span "Добрый день, сн[...]" at bounding box center [410, 170] width 68 height 11
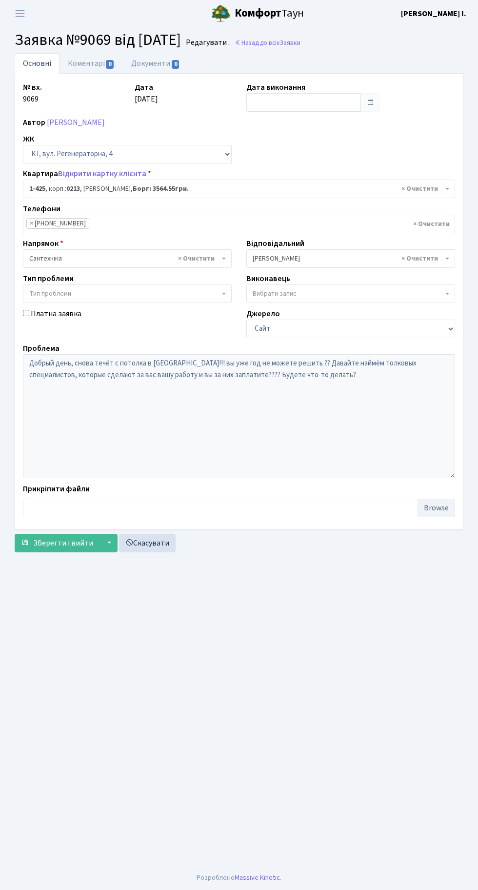
select select "476"
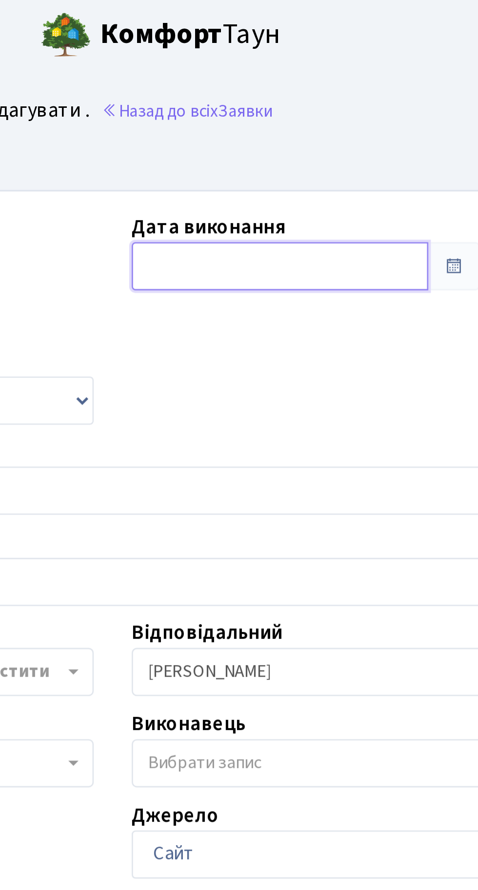
click at [279, 98] on input "text" at bounding box center [303, 102] width 114 height 19
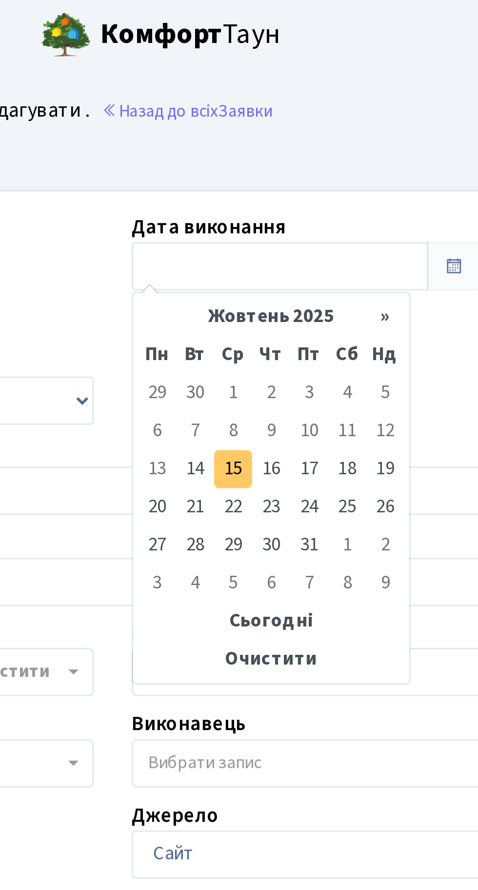
click at [287, 179] on td "15" at bounding box center [285, 180] width 15 height 15
type input "15.10.2025"
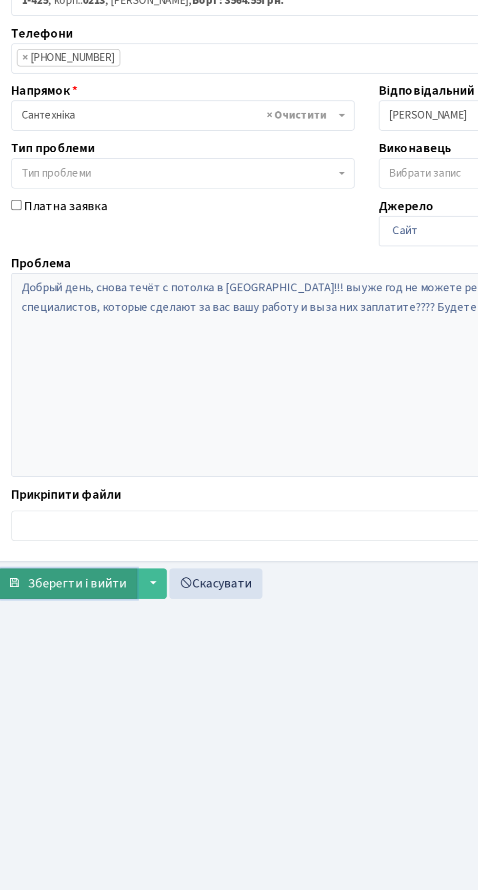
click at [75, 536] on button "Зберегти і вийти" at bounding box center [57, 543] width 85 height 19
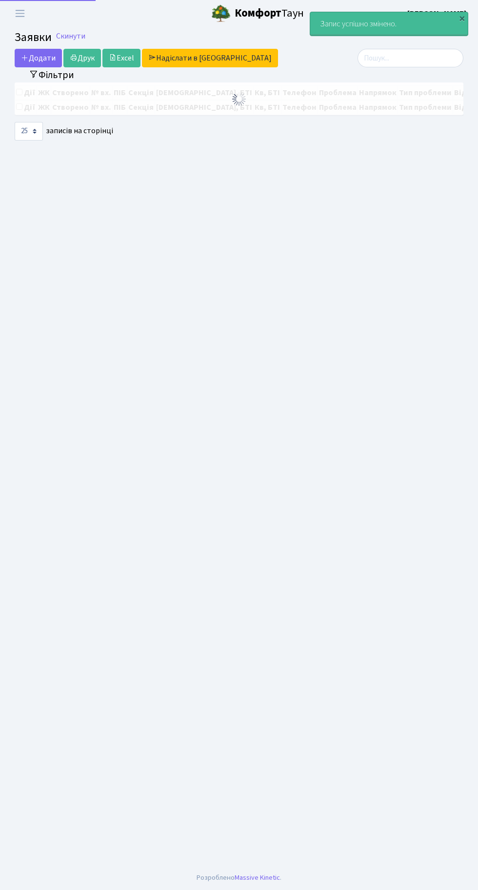
select select "25"
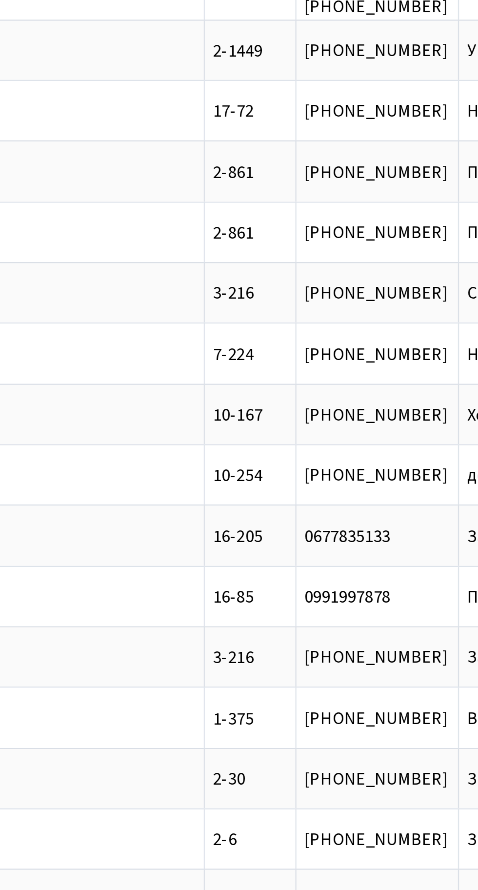
scroll to position [0, 105]
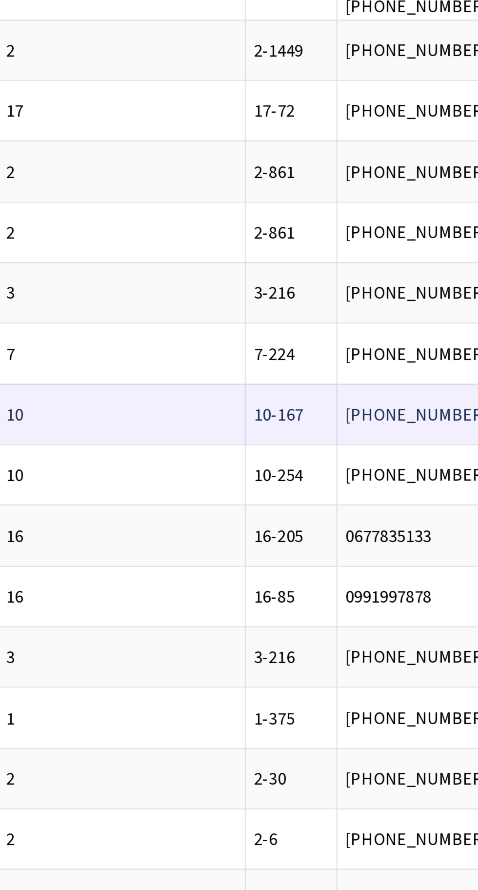
click at [448, 415] on span "Холодний полоте[...]" at bounding box center [483, 418] width 71 height 11
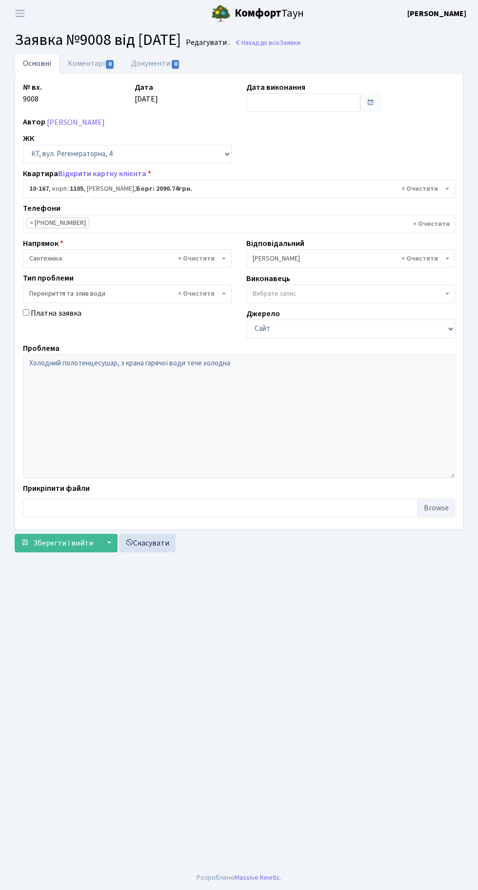
select select "6736"
select select "32"
